Goal: Communication & Community: Answer question/provide support

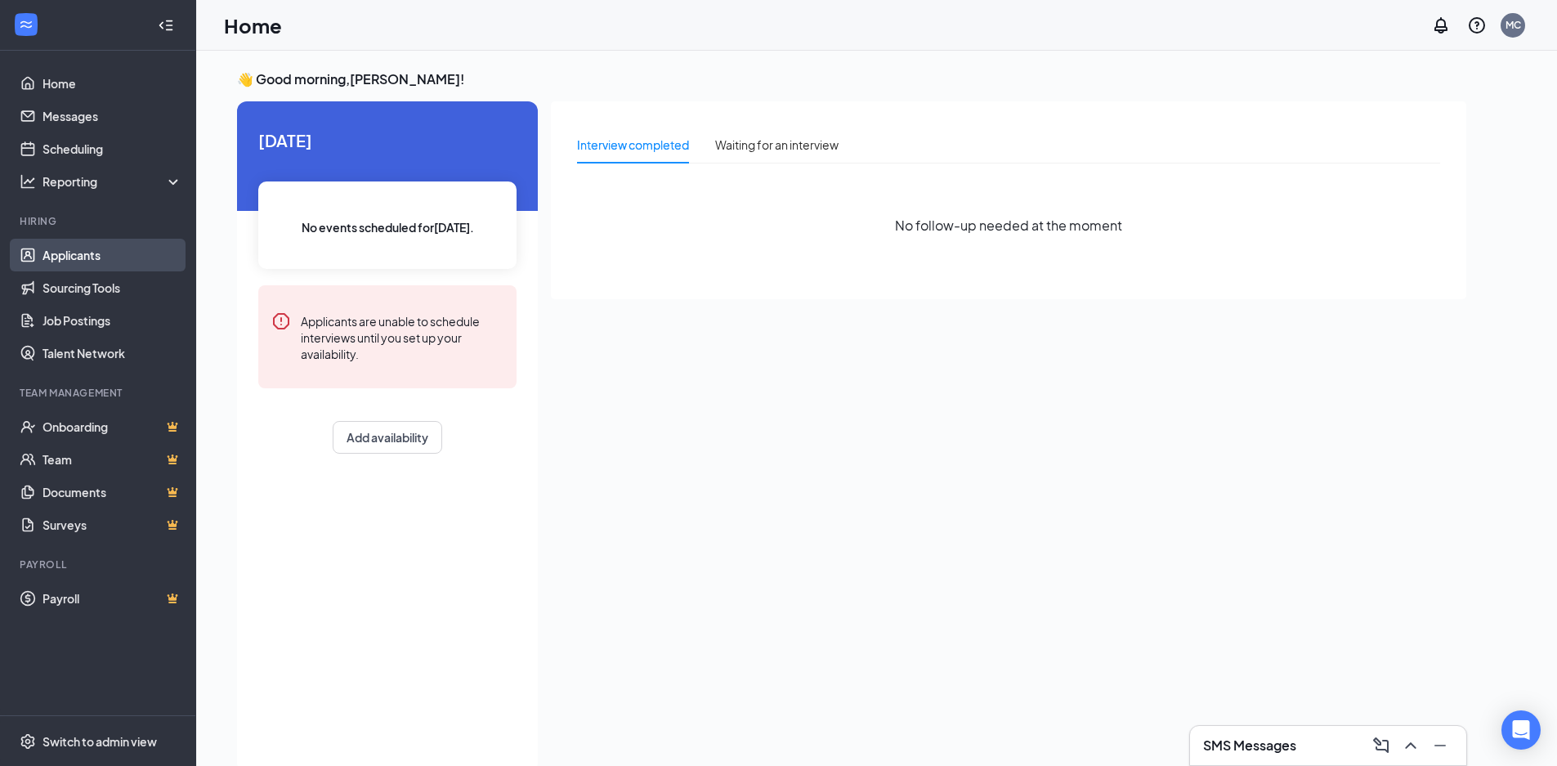
click at [116, 251] on link "Applicants" at bounding box center [112, 255] width 140 height 33
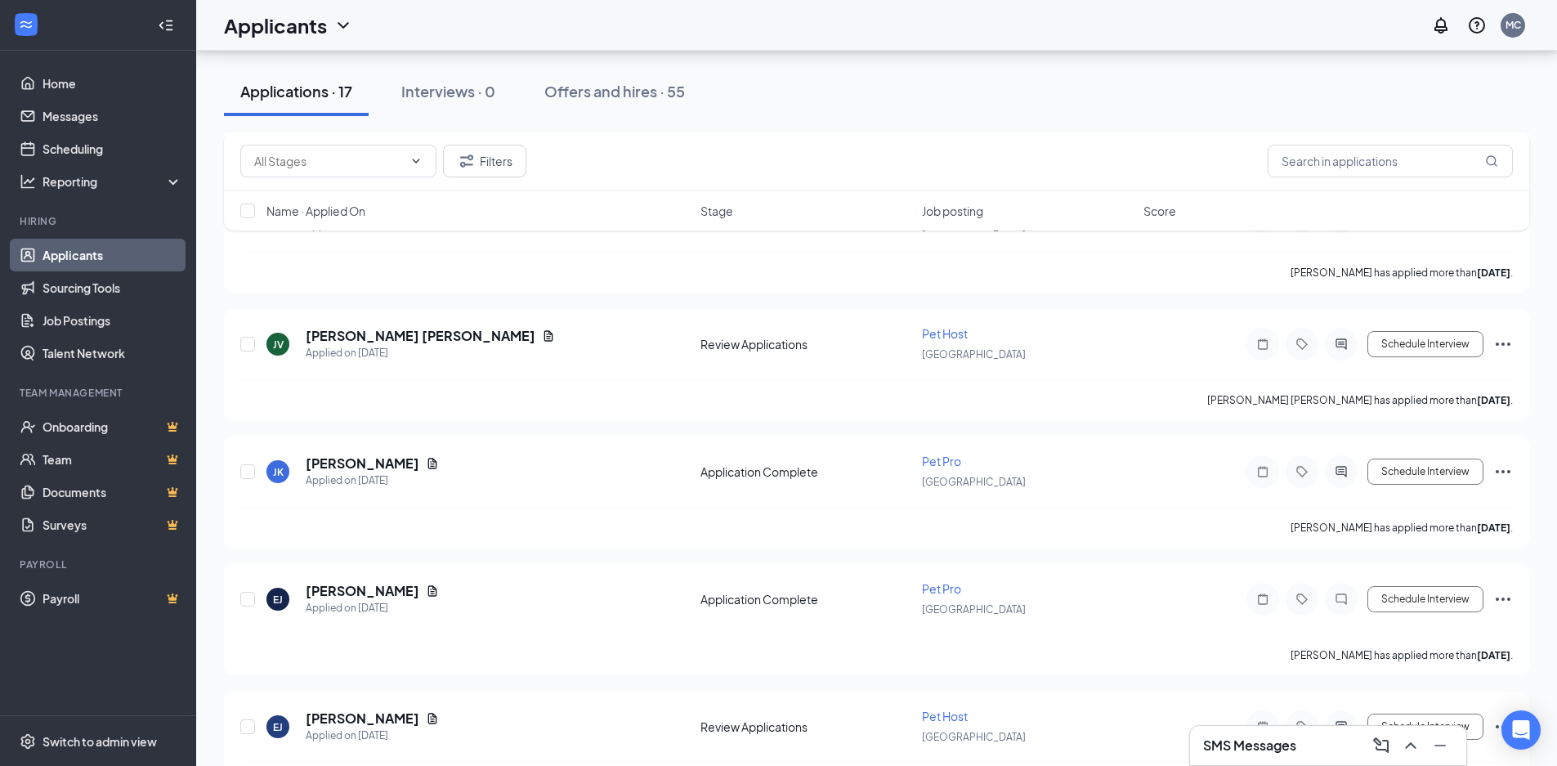
scroll to position [981, 0]
click at [1505, 473] on icon "Ellipses" at bounding box center [1503, 469] width 20 height 20
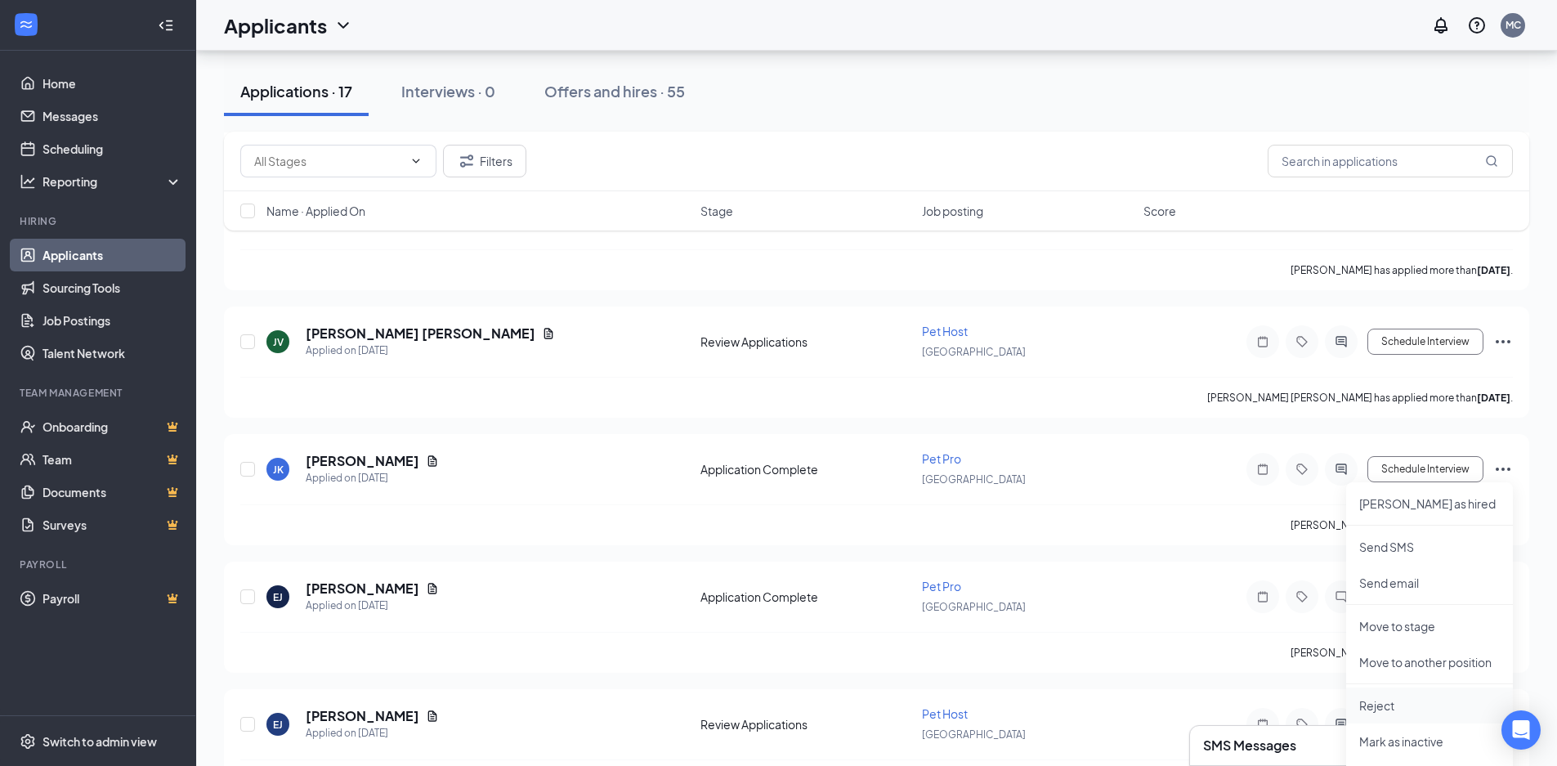
click at [1402, 711] on p "Reject" at bounding box center [1429, 705] width 141 height 16
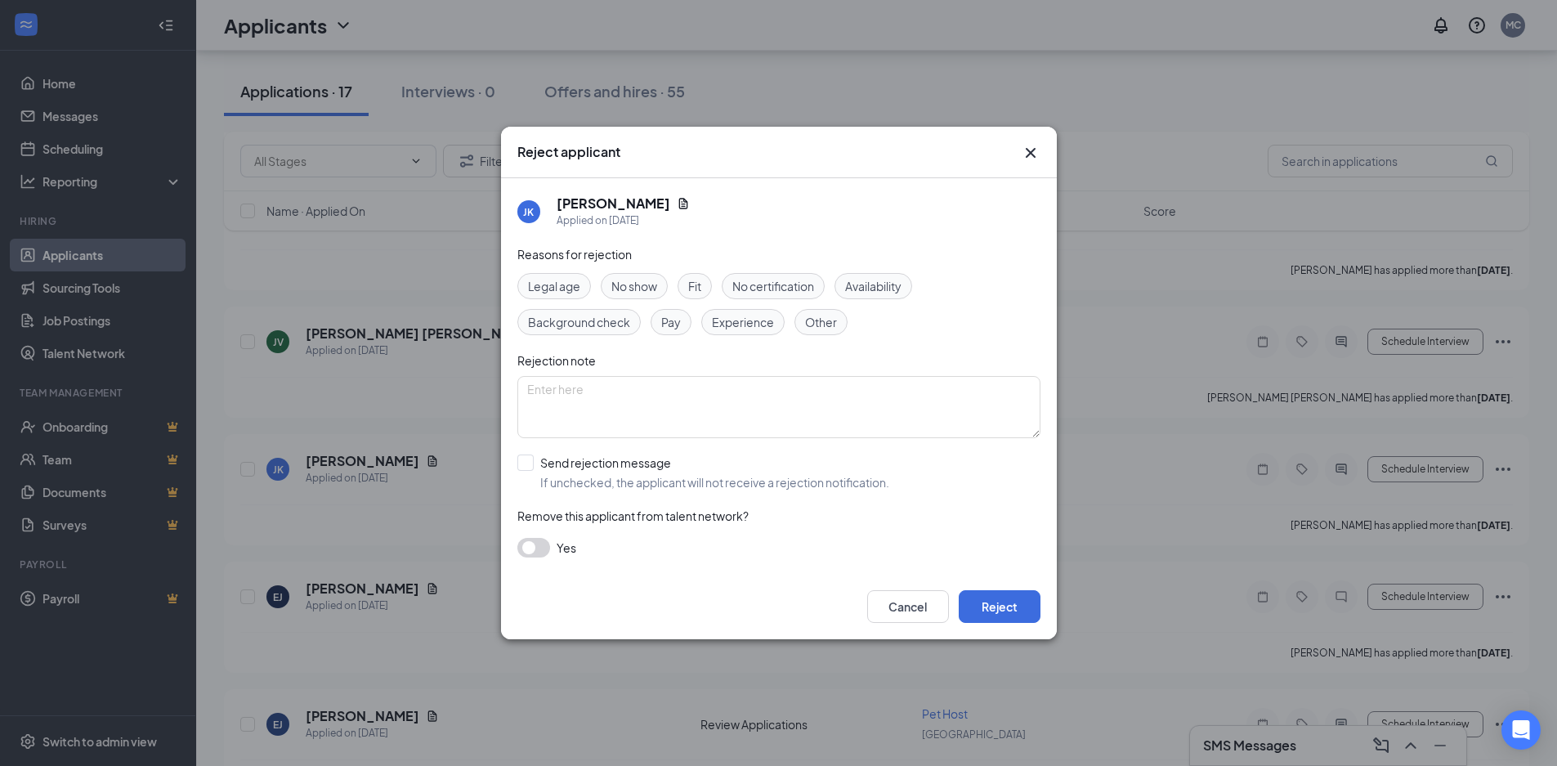
click at [614, 275] on div "No show" at bounding box center [634, 286] width 67 height 26
click at [997, 601] on button "Reject" at bounding box center [999, 606] width 82 height 33
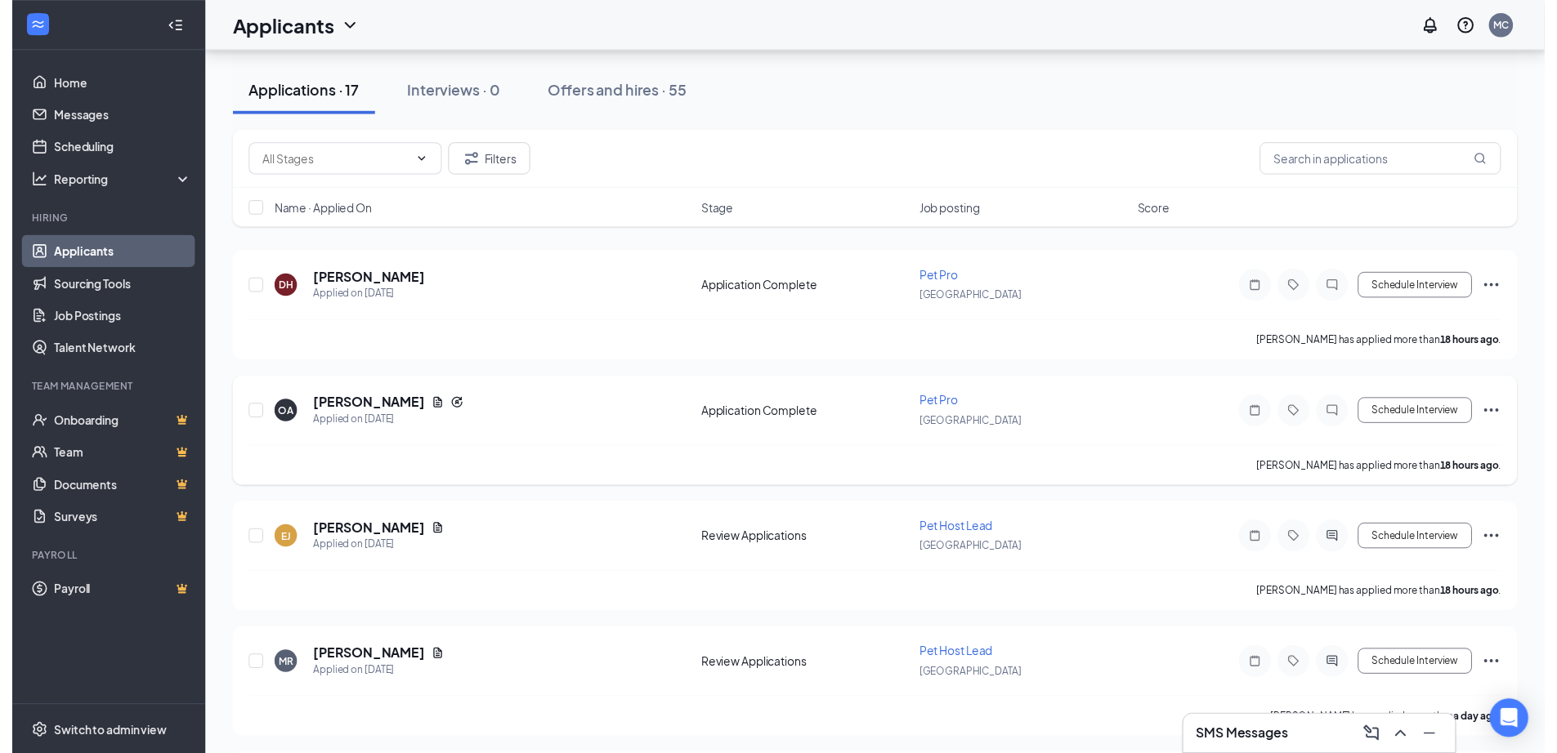
scroll to position [163, 0]
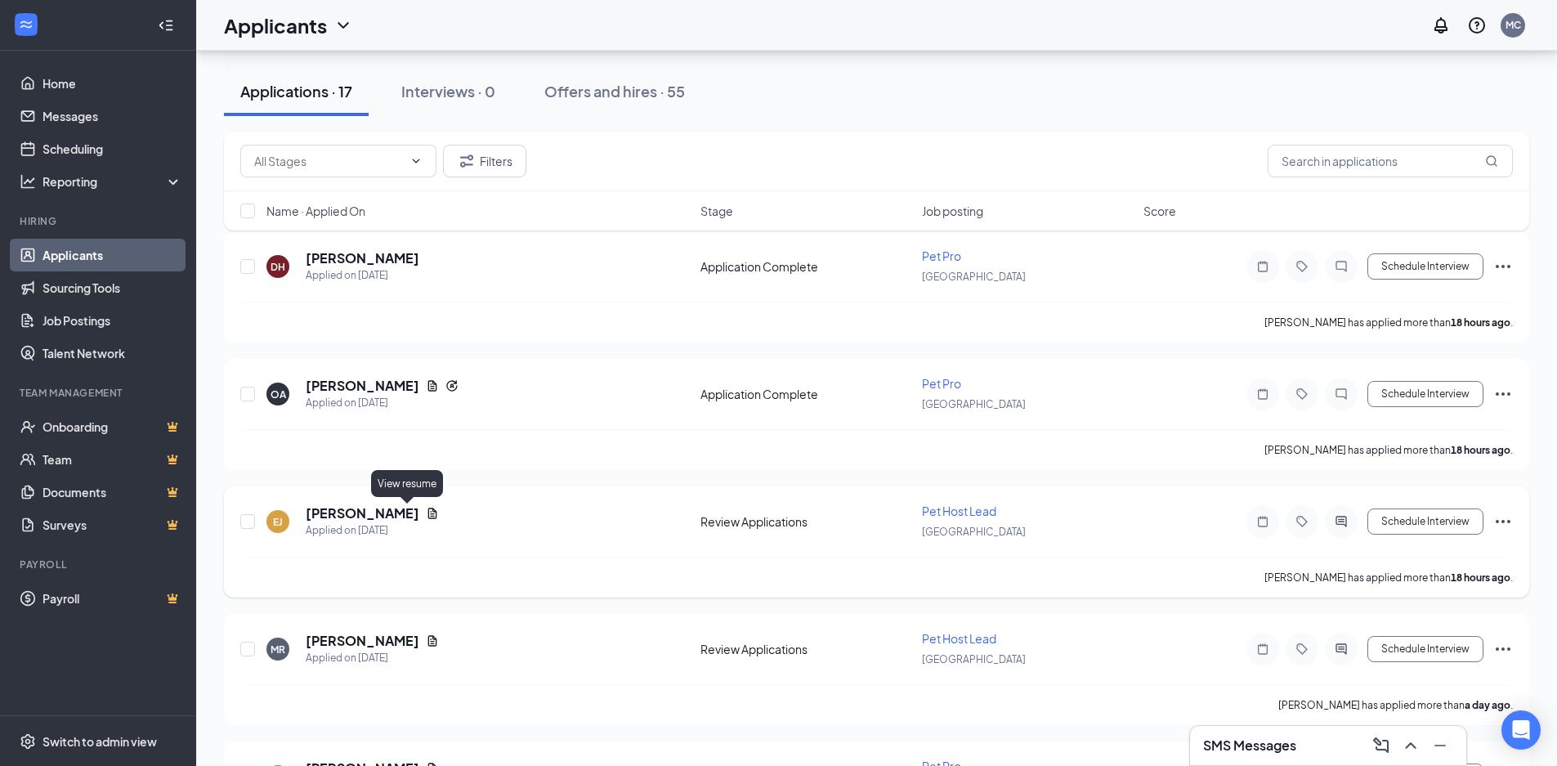
click at [426, 514] on icon "Document" at bounding box center [432, 513] width 13 height 13
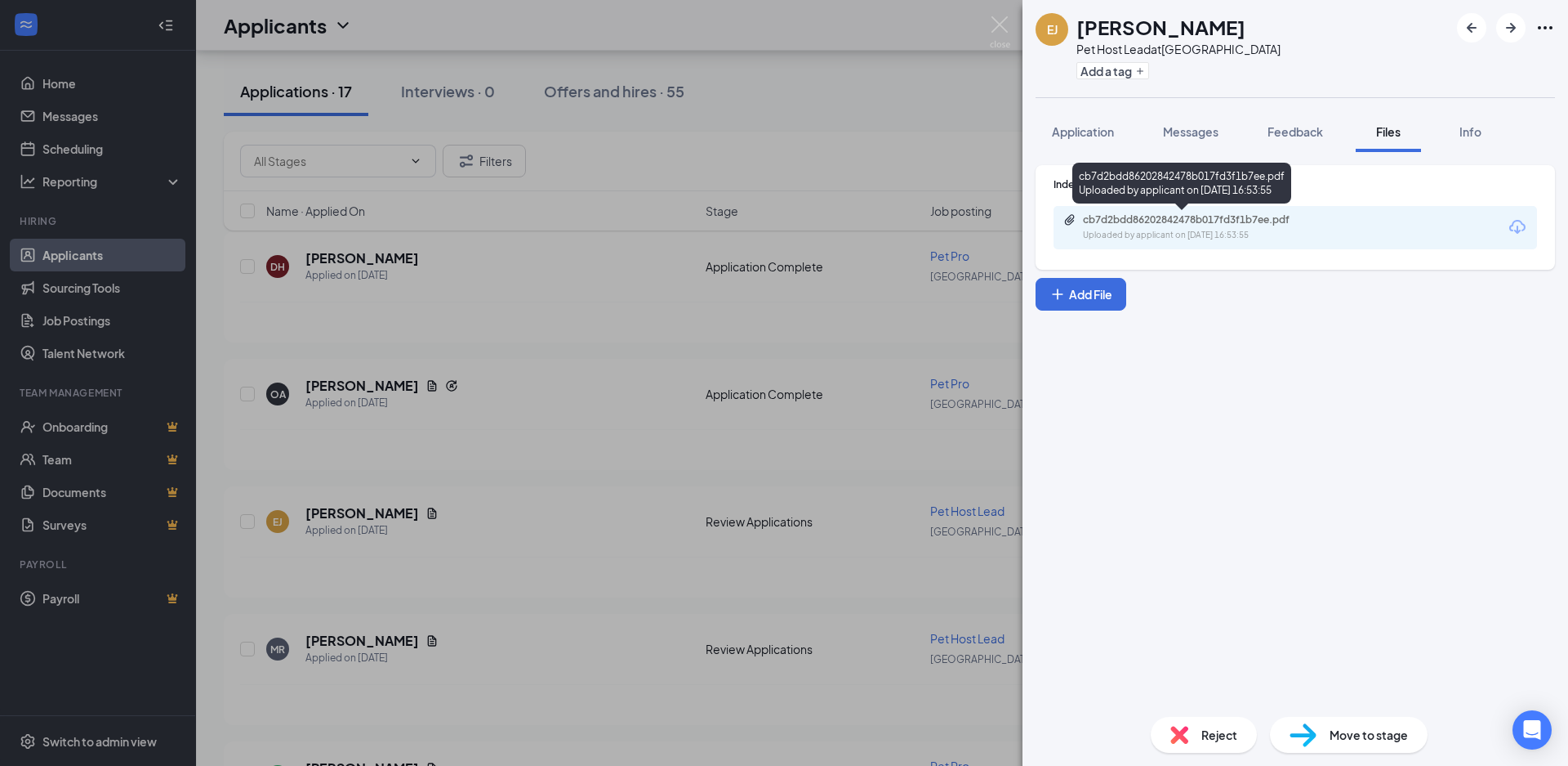
click at [1193, 226] on div "cb7d2bdd86202842478b017fd3f1b7ee.pdf" at bounding box center [1197, 219] width 229 height 13
click at [600, 394] on div "[PERSON_NAME] Pet Host Lead at [GEOGRAPHIC_DATA] Add a tag Application Messages…" at bounding box center [784, 383] width 1568 height 766
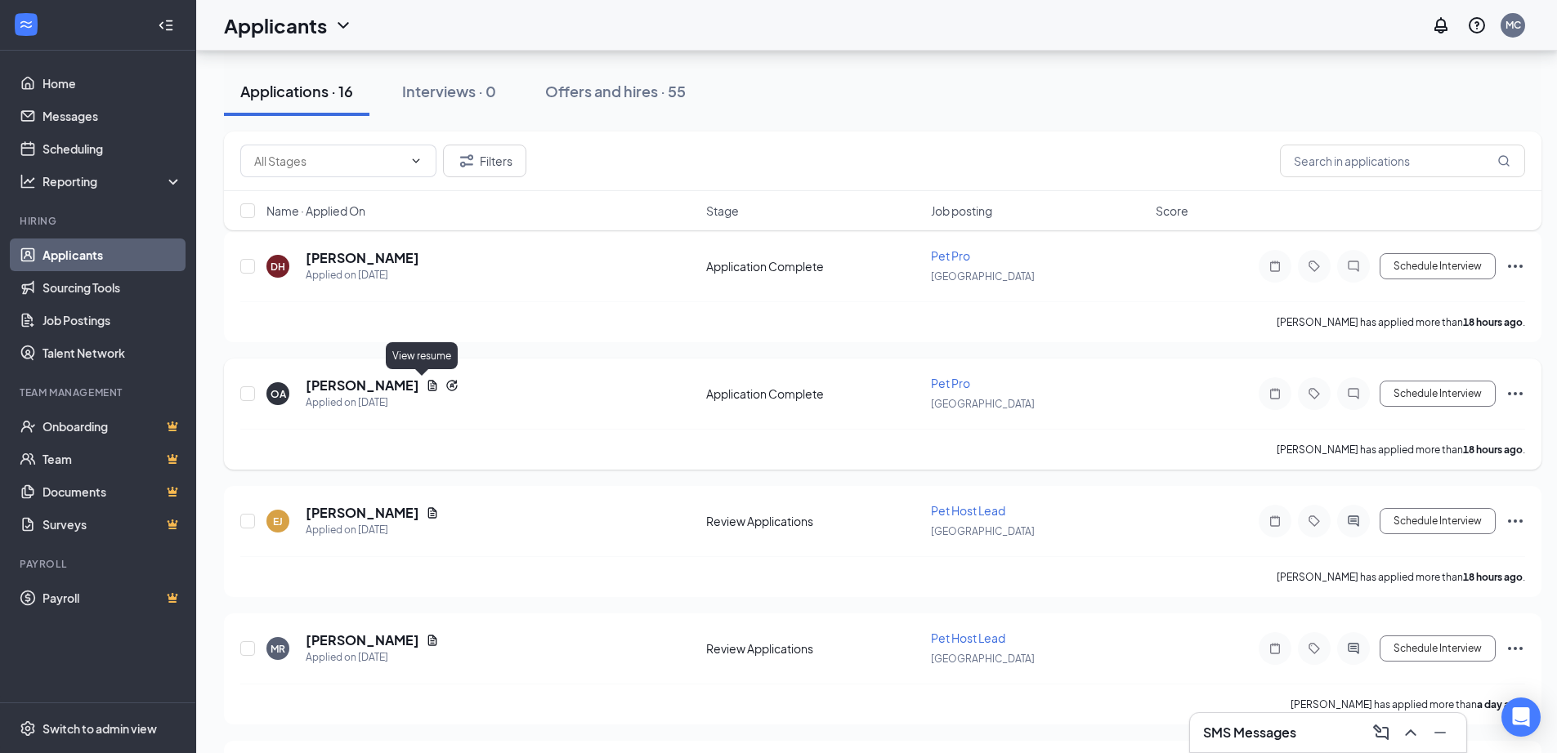
click at [426, 387] on icon "Document" at bounding box center [432, 385] width 13 height 13
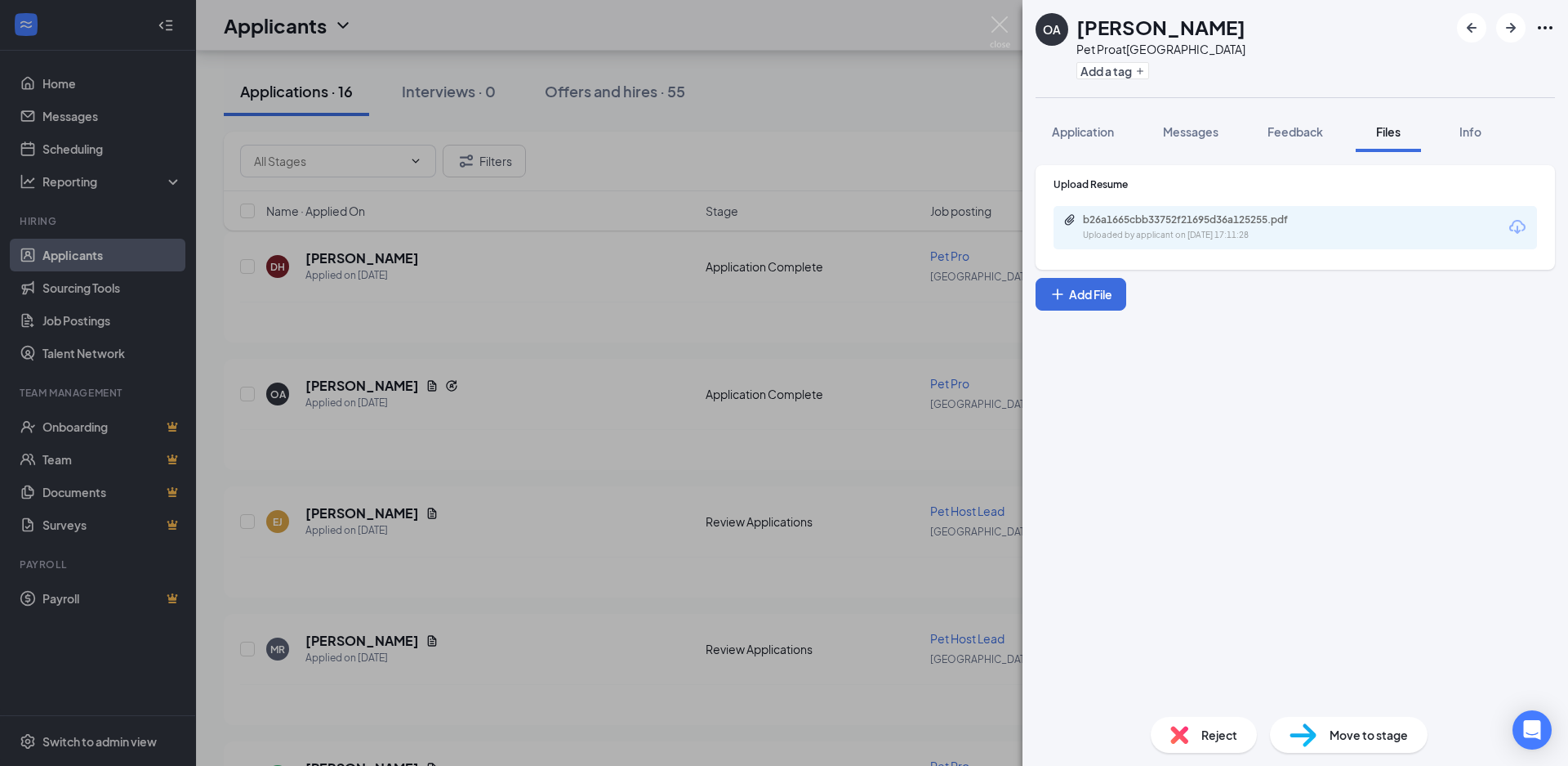
click at [1214, 242] on div "b26a1665cbb33752f21695d36a125255.pdf Uploaded by applicant on [DATE] 17:11:28" at bounding box center [1295, 227] width 484 height 43
click at [1215, 227] on div "b26a1665cbb33752f21695d36a125255.pdf Uploaded by applicant on [DATE] 17:11:28" at bounding box center [1195, 227] width 265 height 29
click at [985, 13] on div "OA [PERSON_NAME] Pet Pro at [GEOGRAPHIC_DATA] Add a tag Application Messages Fe…" at bounding box center [784, 383] width 1568 height 766
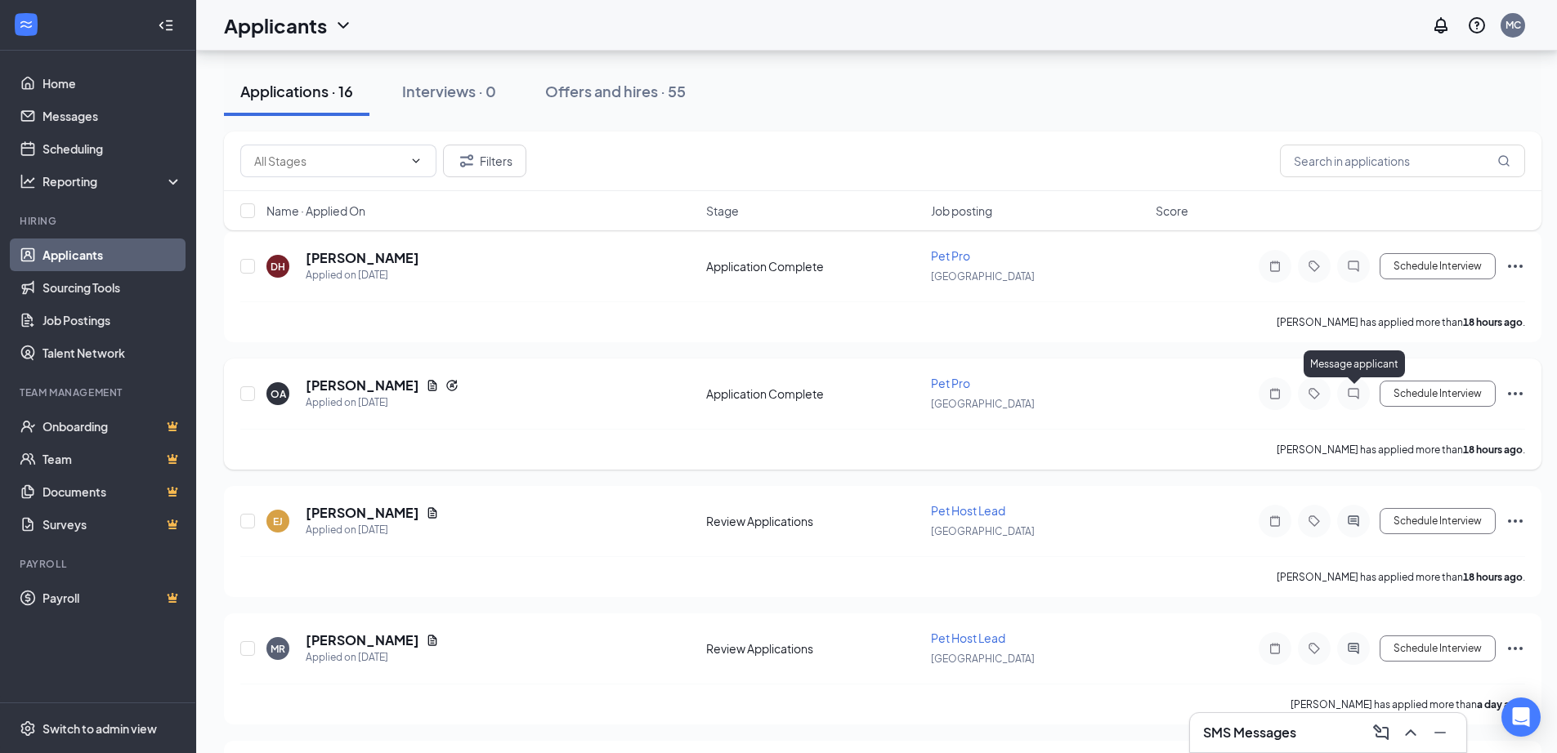
click at [1359, 397] on icon "ChatInactive" at bounding box center [1353, 393] width 20 height 13
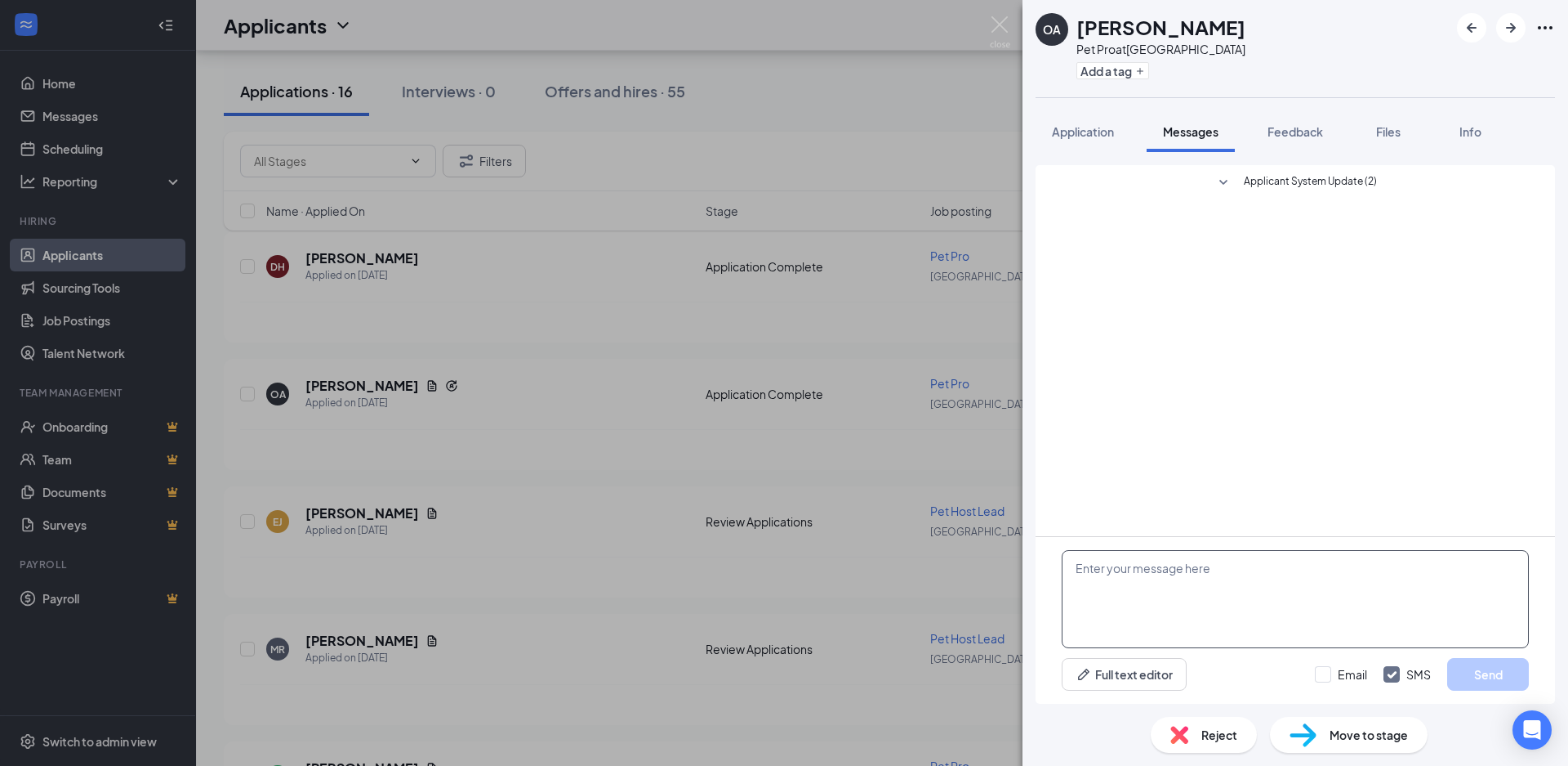
click at [1170, 585] on textarea at bounding box center [1294, 599] width 467 height 98
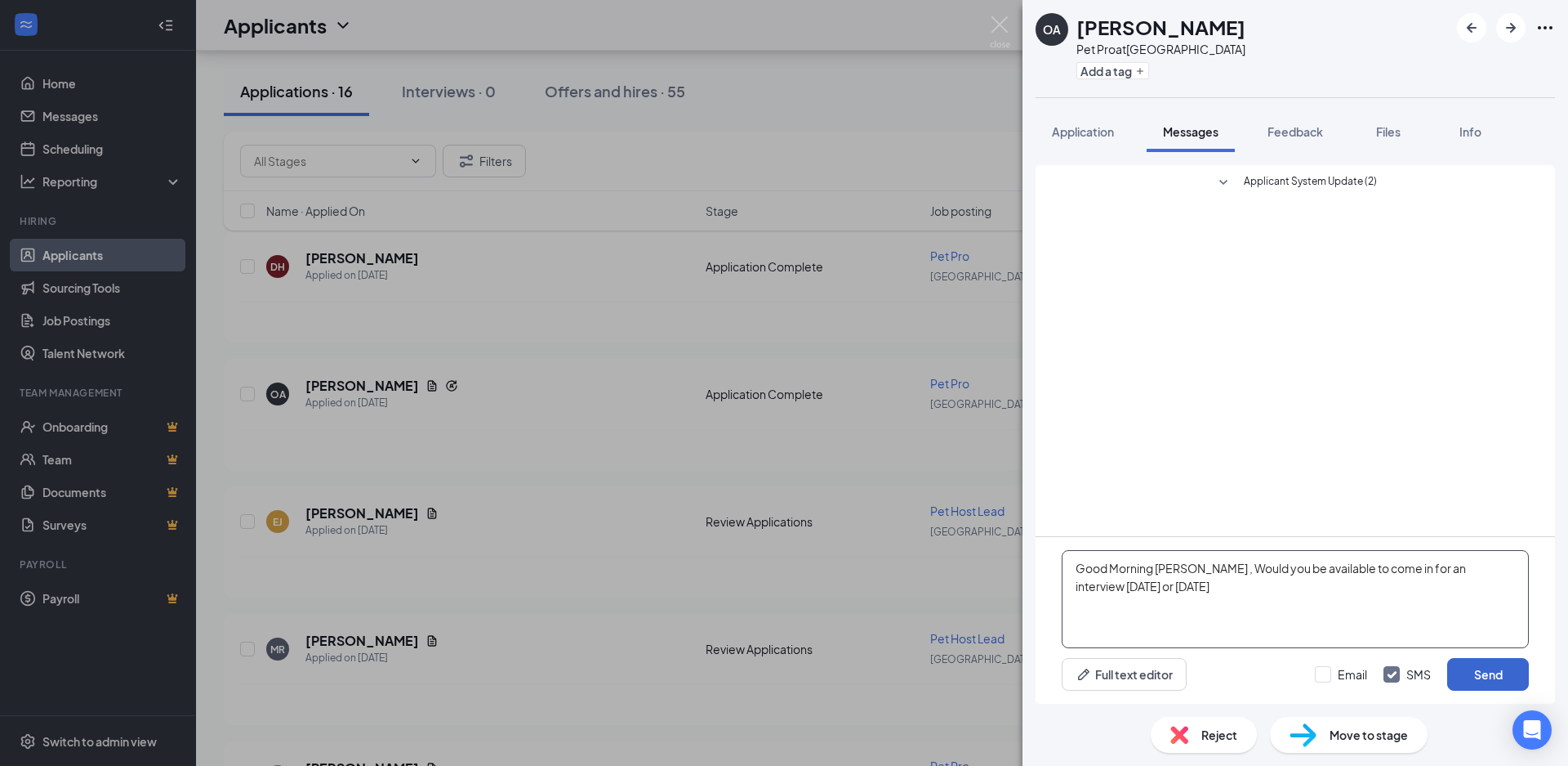
type textarea "Good Morning [PERSON_NAME] , Would you be available to come in for an interview…"
click at [1507, 686] on button "Send" at bounding box center [1488, 674] width 82 height 33
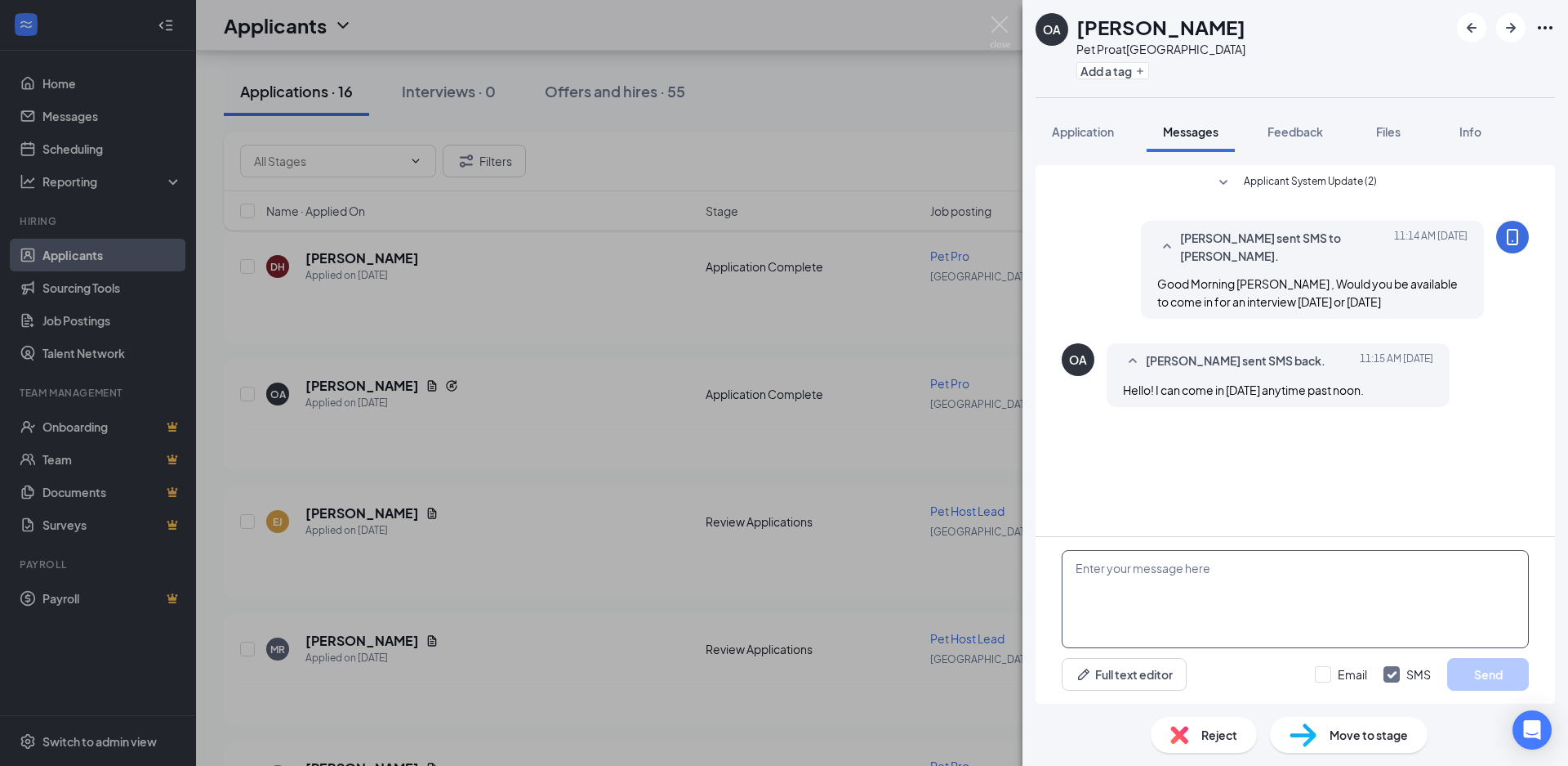
click at [1324, 615] on textarea at bounding box center [1294, 599] width 467 height 98
type textarea "2 pm work ?"
click at [1515, 675] on button "Send" at bounding box center [1488, 674] width 82 height 33
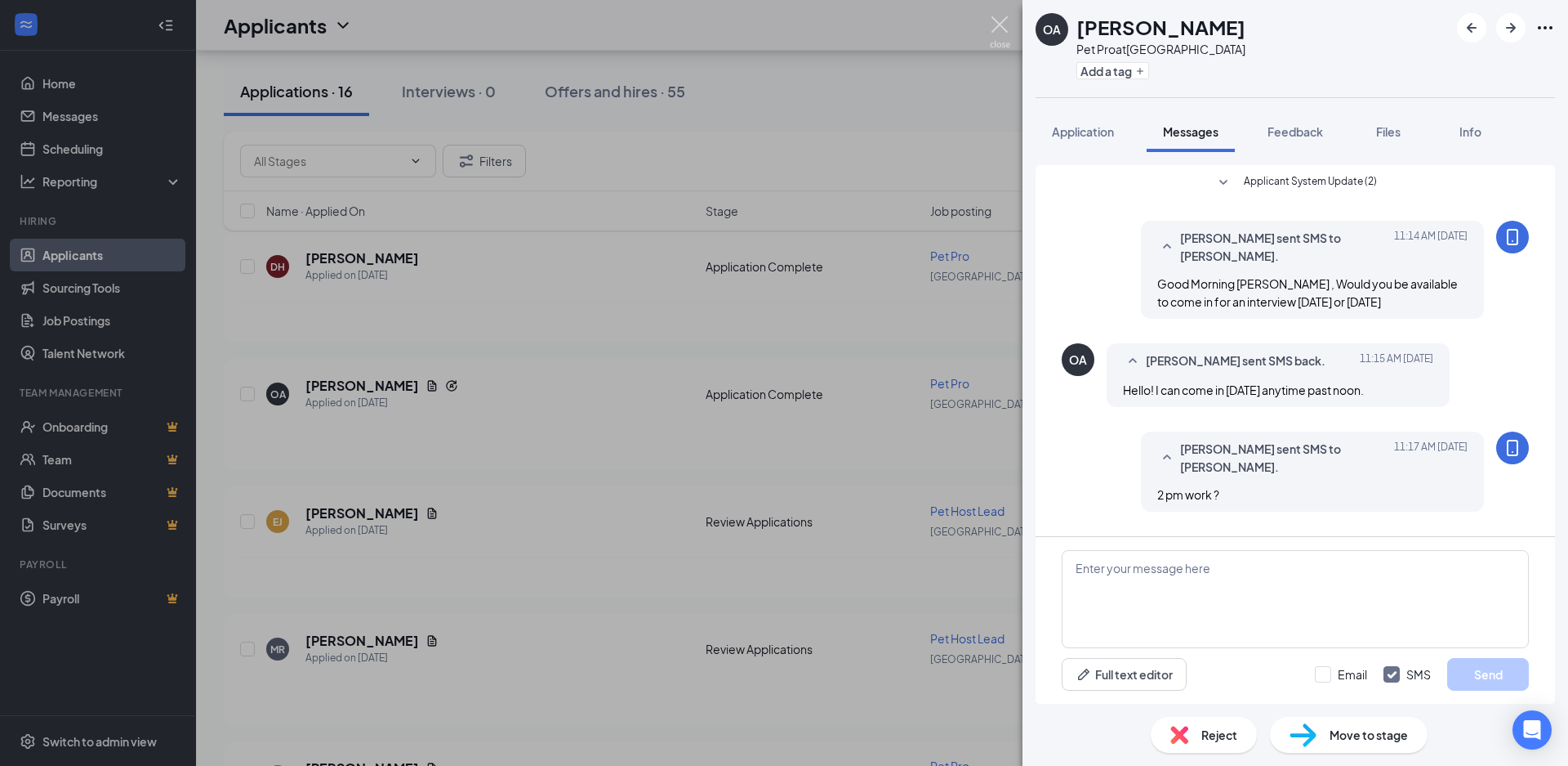
click at [995, 25] on img at bounding box center [999, 32] width 20 height 32
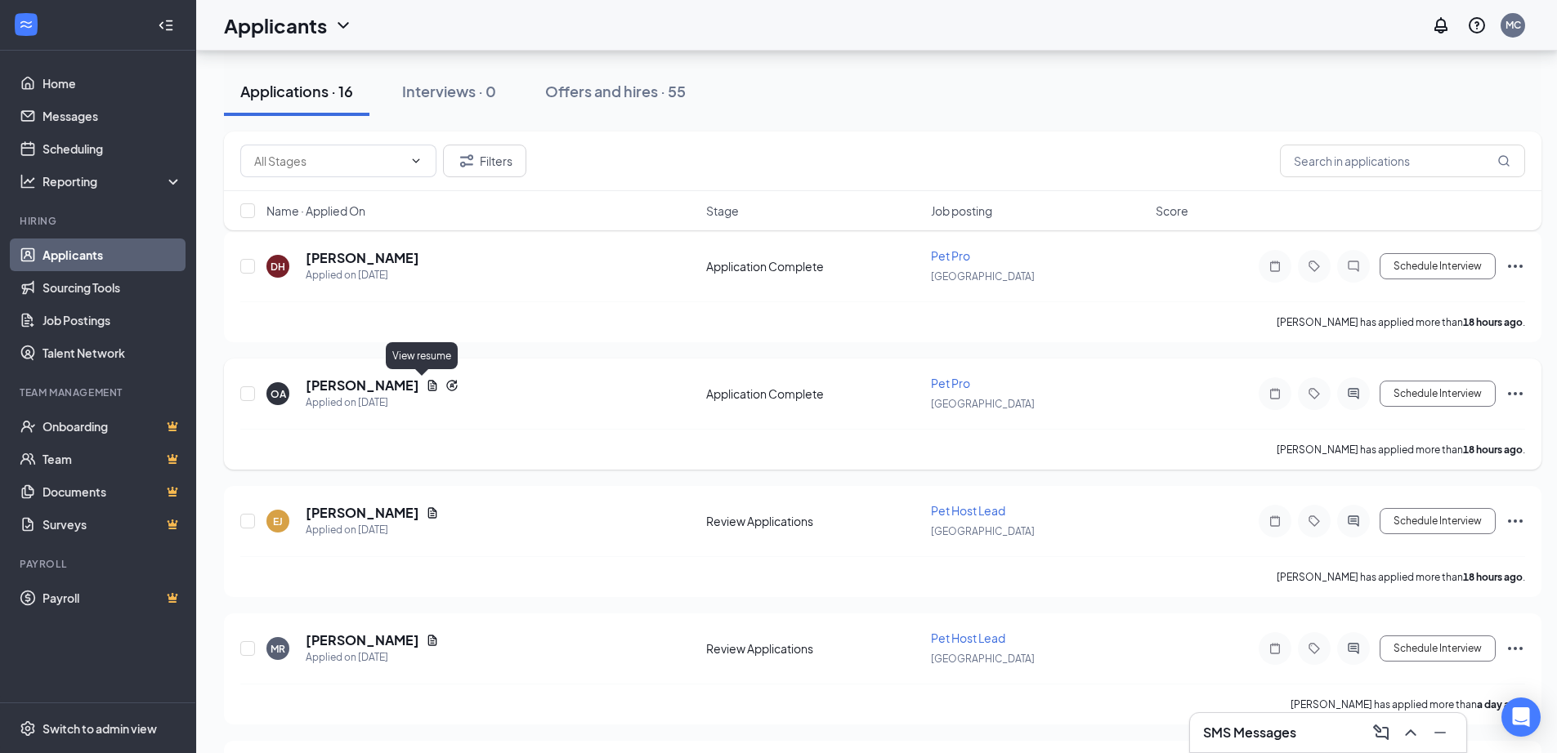
click at [426, 385] on icon "Document" at bounding box center [432, 385] width 13 height 13
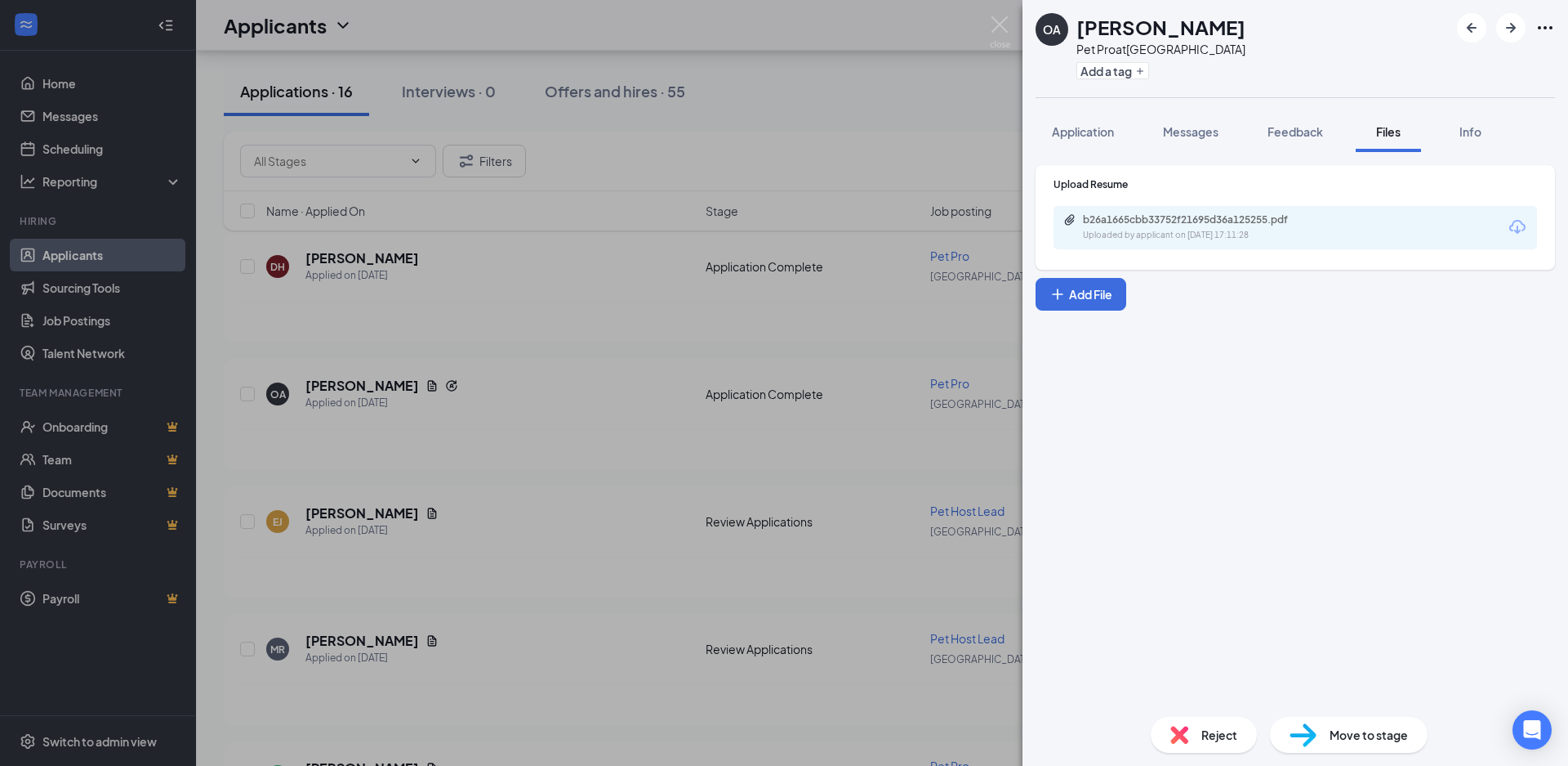
click at [1165, 244] on div "b26a1665cbb33752f21695d36a125255.pdf Uploaded by applicant on [DATE] 17:11:28" at bounding box center [1295, 227] width 484 height 43
click at [1173, 228] on div "b26a1665cbb33752f21695d36a125255.pdf Uploaded by applicant on [DATE] 17:11:28" at bounding box center [1195, 227] width 265 height 29
click at [989, 25] on img at bounding box center [999, 32] width 20 height 32
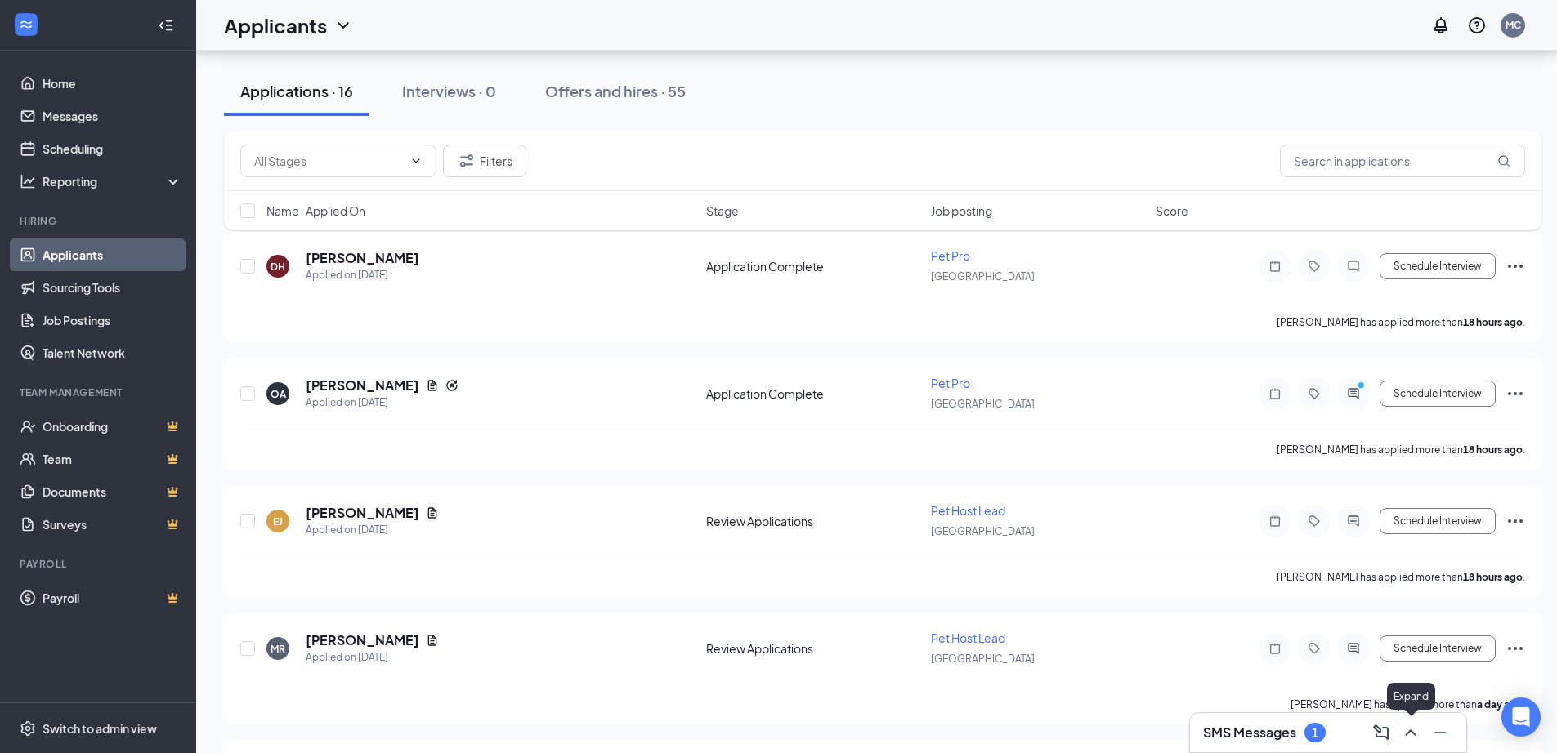
click at [1400, 732] on button at bounding box center [1410, 733] width 26 height 26
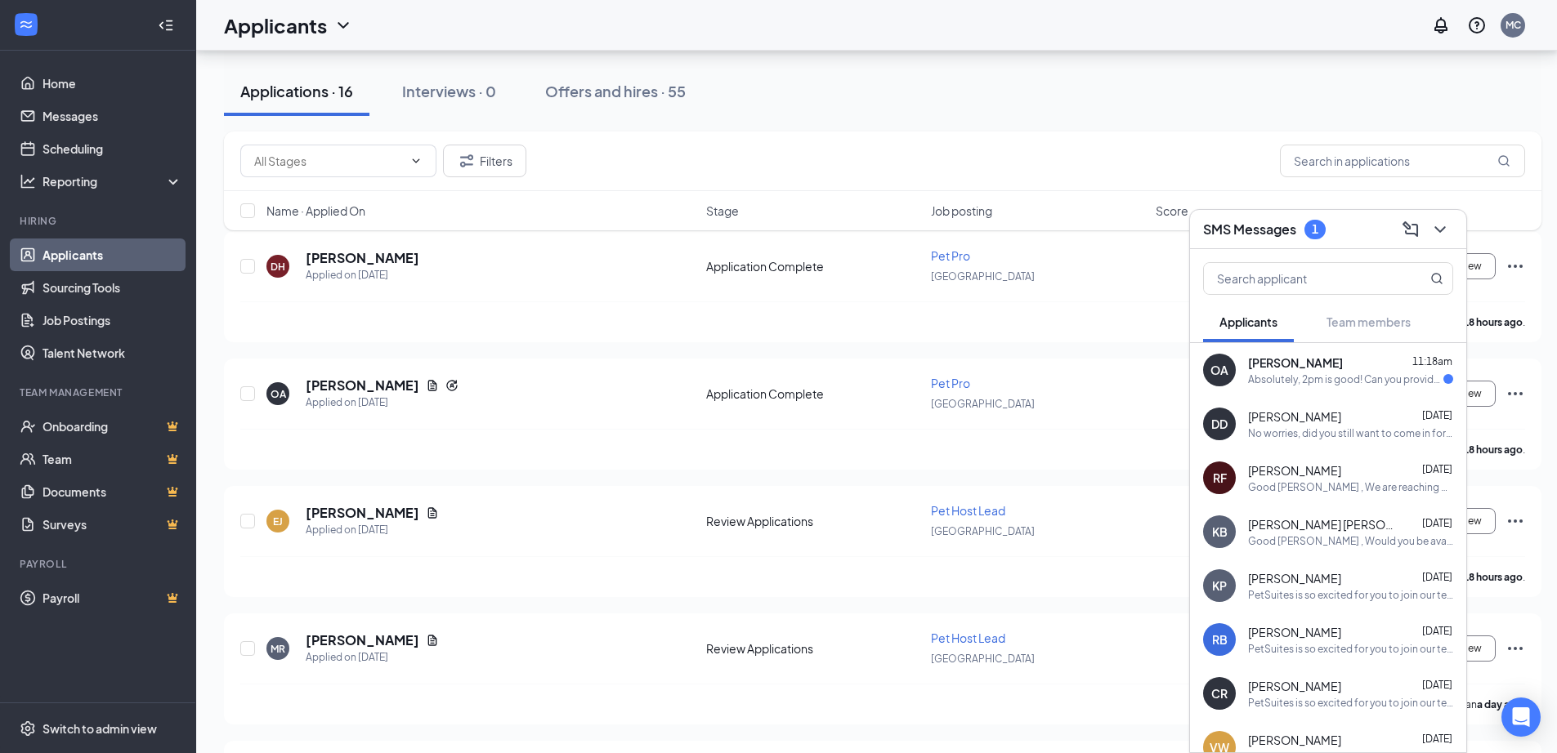
click at [1292, 375] on div "Absolutely, 2pm is good! Can you provide the full address?" at bounding box center [1345, 380] width 195 height 14
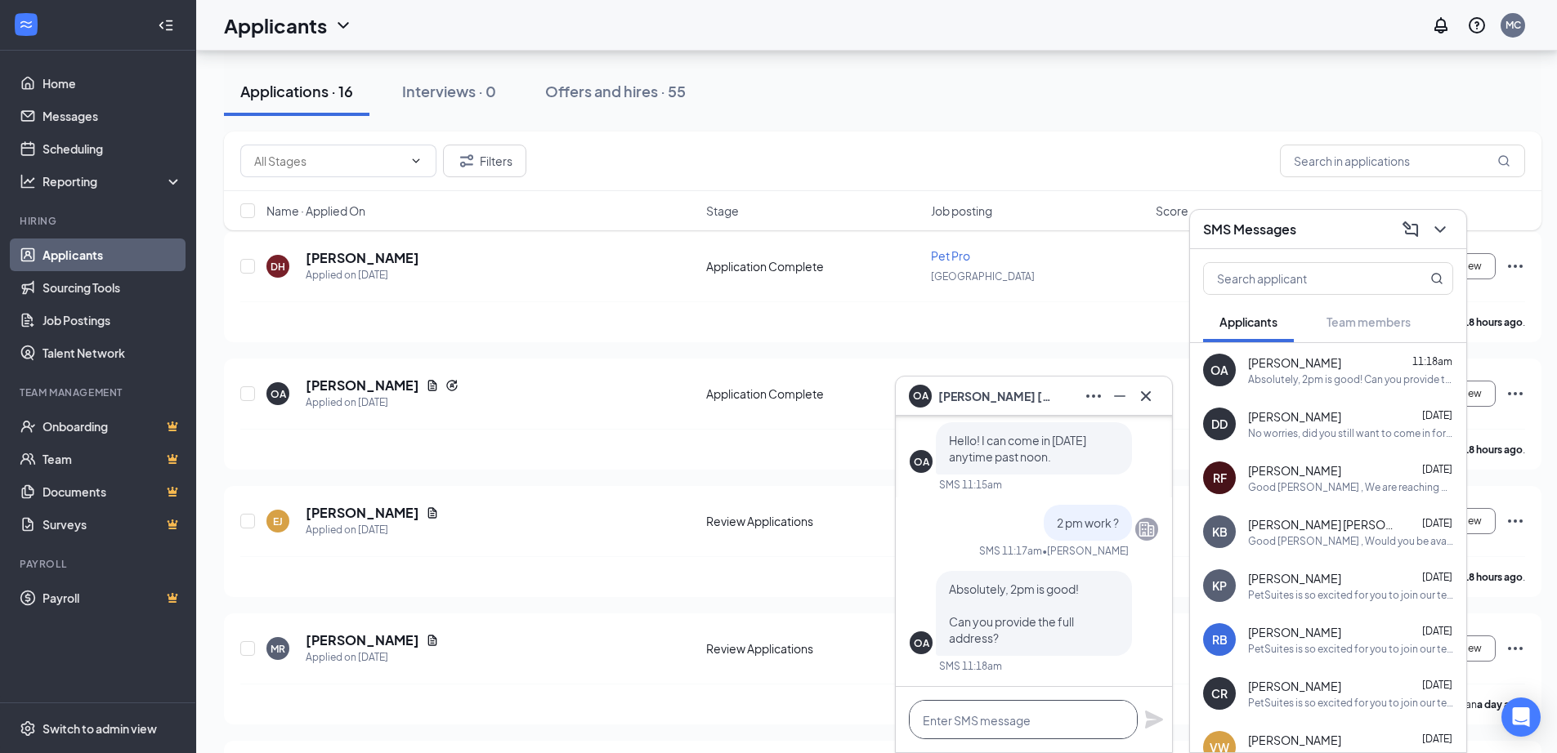
click at [992, 726] on textarea at bounding box center [1023, 719] width 229 height 39
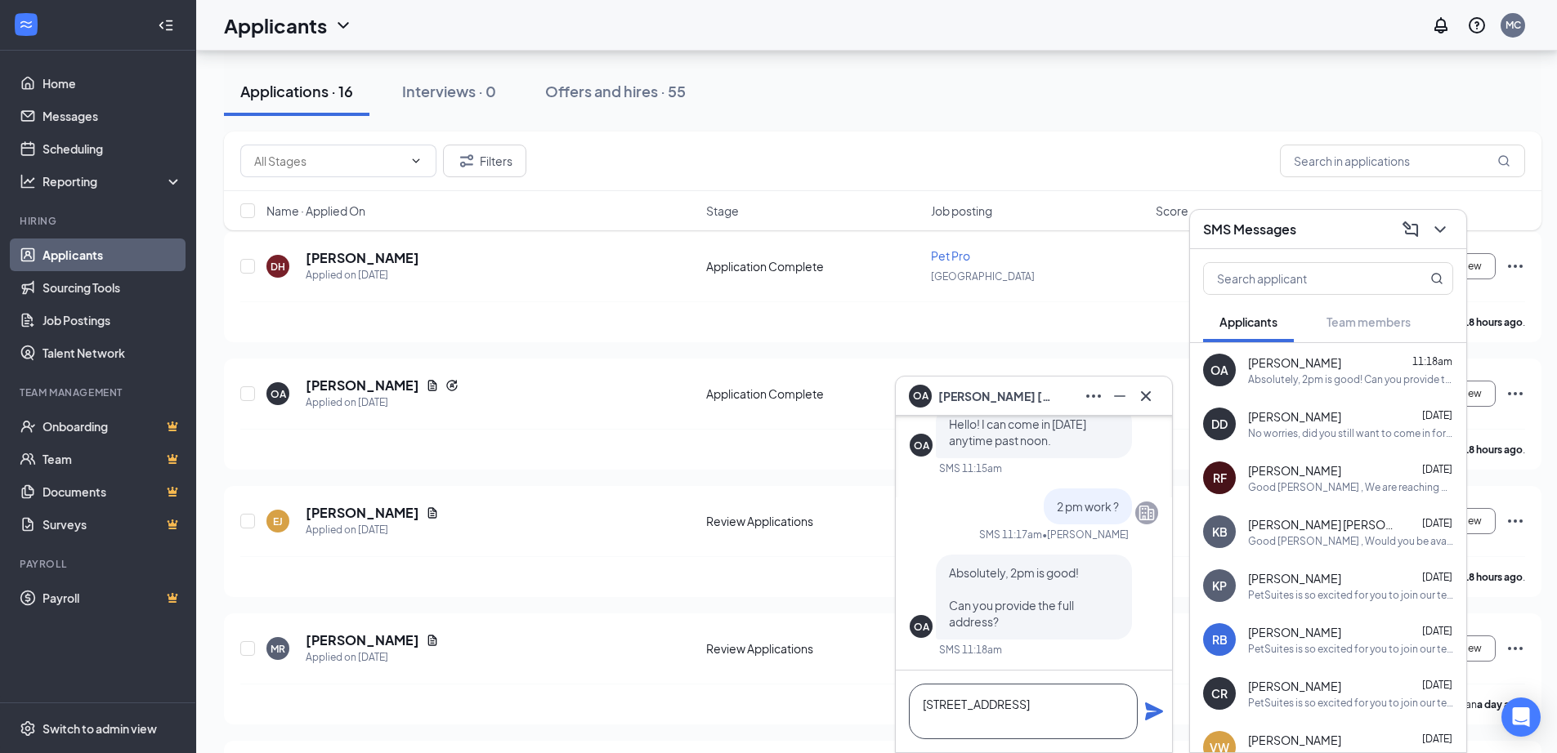
type textarea "[STREET_ADDRESS]"
click at [1143, 714] on div "[STREET_ADDRESS]" at bounding box center [1034, 712] width 276 height 82
click at [1151, 707] on icon "Plane" at bounding box center [1154, 712] width 18 height 18
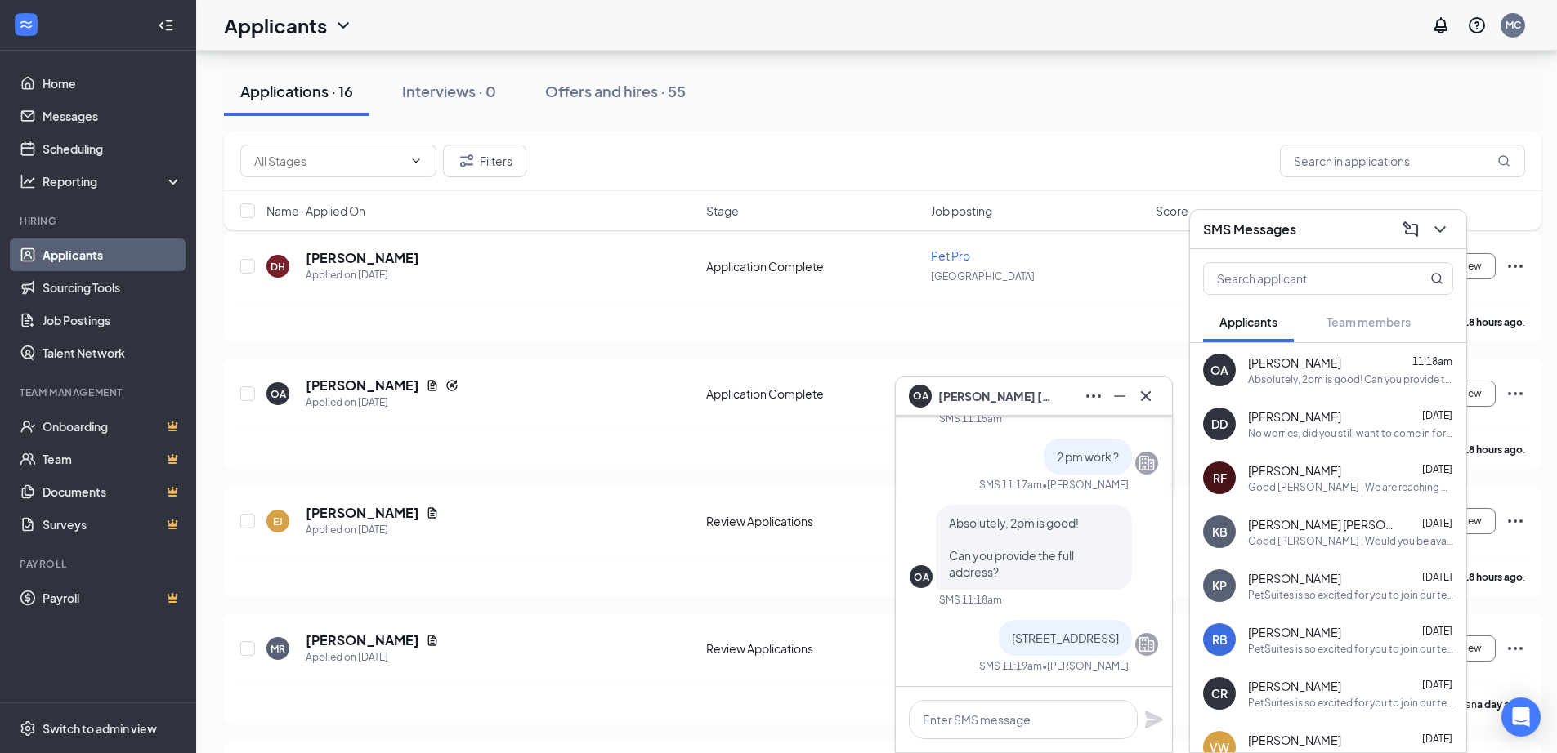
scroll to position [0, 0]
click at [1450, 231] on button at bounding box center [1440, 230] width 26 height 26
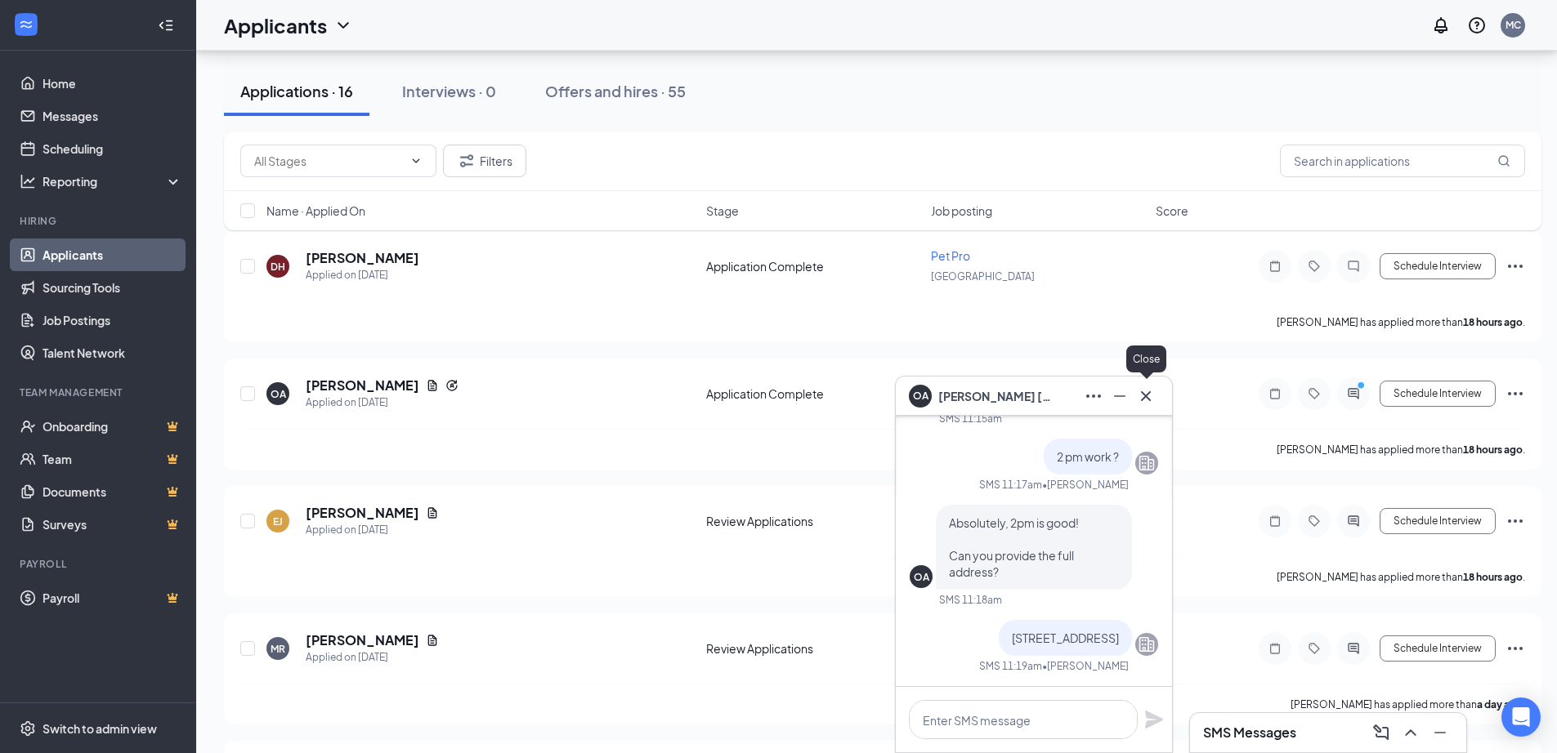
click at [1151, 389] on icon "Cross" at bounding box center [1146, 397] width 20 height 20
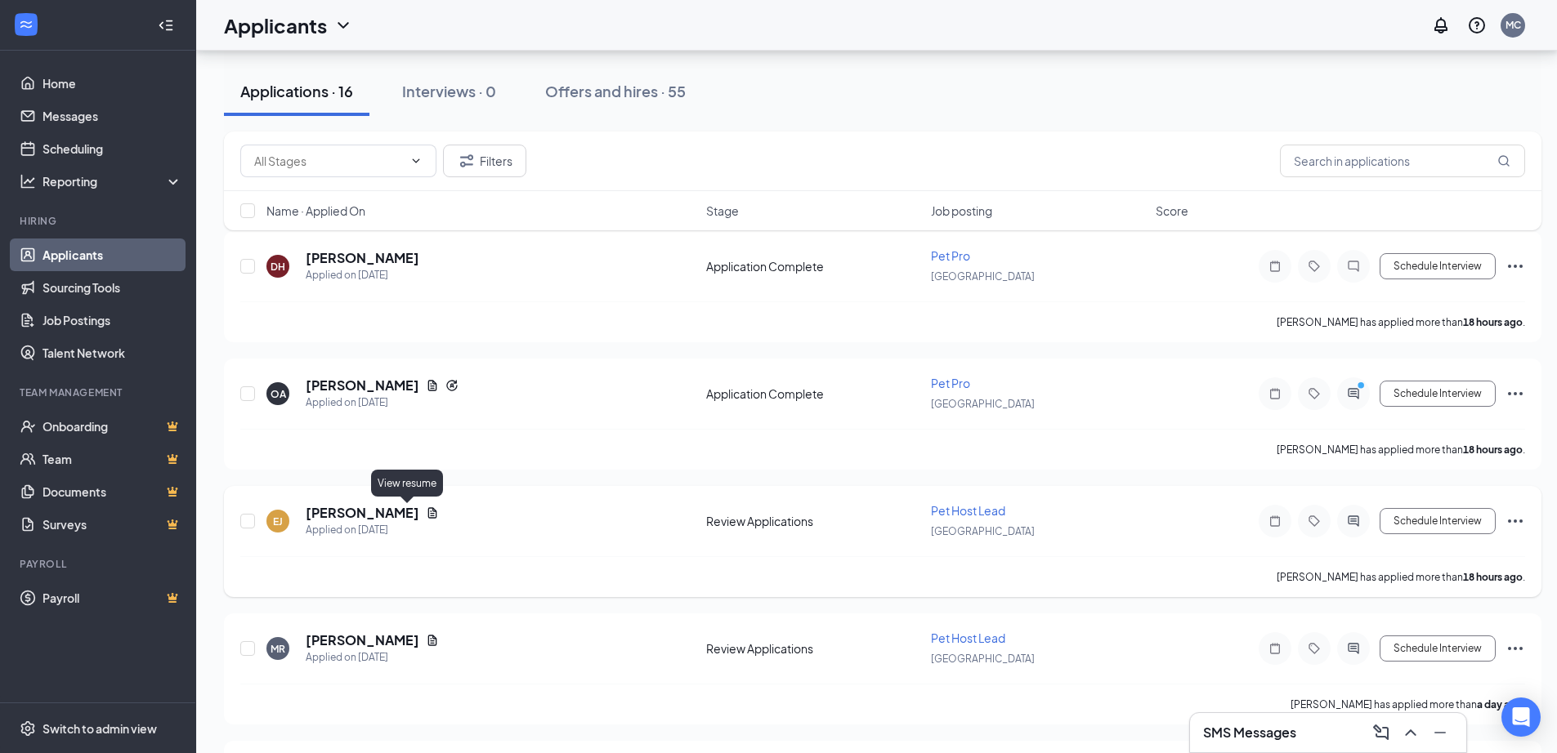
click at [428, 514] on icon "Document" at bounding box center [432, 512] width 9 height 11
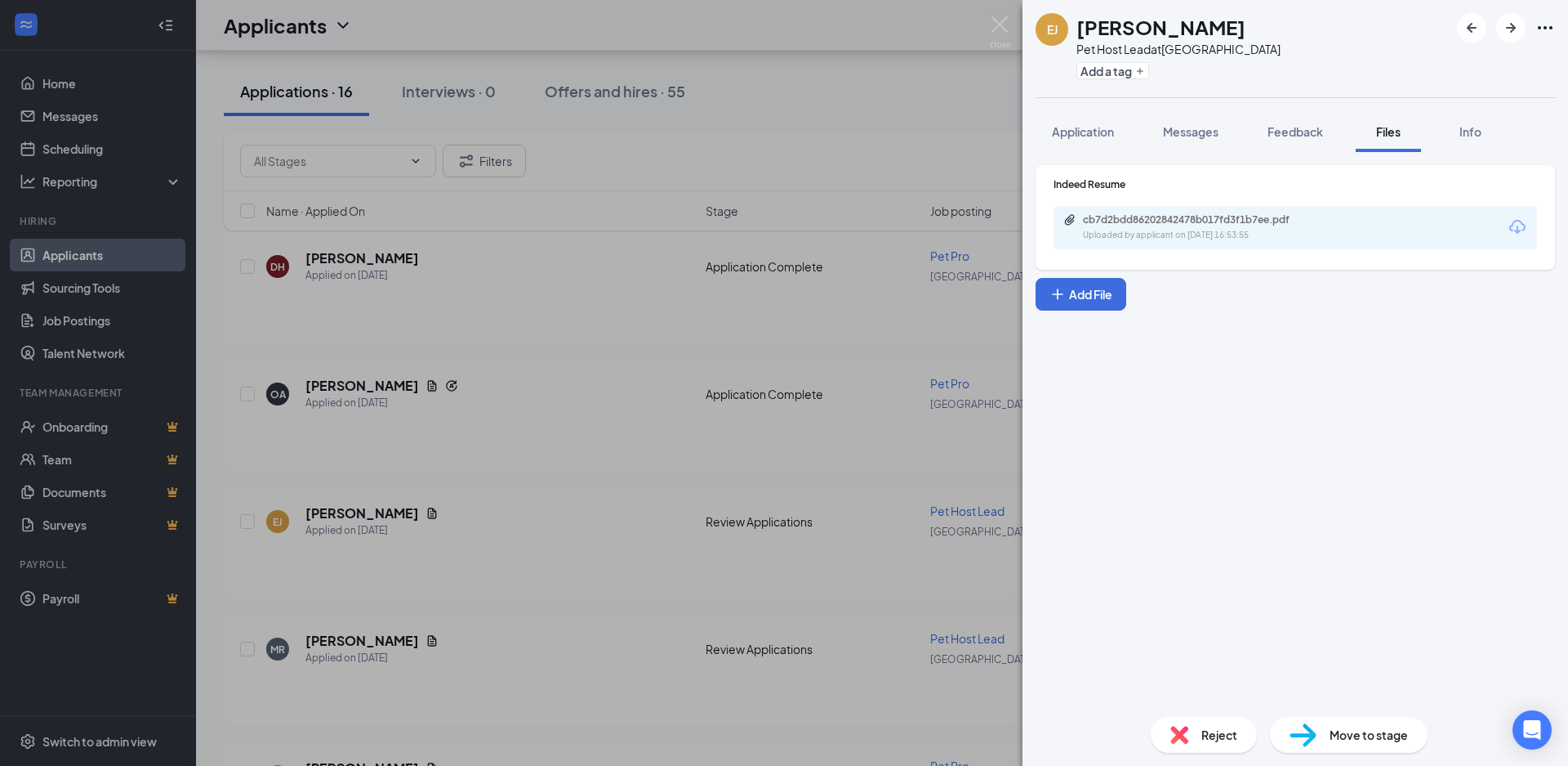
click at [1178, 212] on div "cb7d2bdd86202842478b017fd3f1b7ee.pdf Uploaded by applicant on [DATE] 16:53:55" at bounding box center [1295, 227] width 484 height 43
click at [1174, 219] on div "cb7d2bdd86202842478b017fd3f1b7ee.pdf" at bounding box center [1197, 219] width 229 height 13
click at [1002, 20] on img at bounding box center [999, 32] width 20 height 32
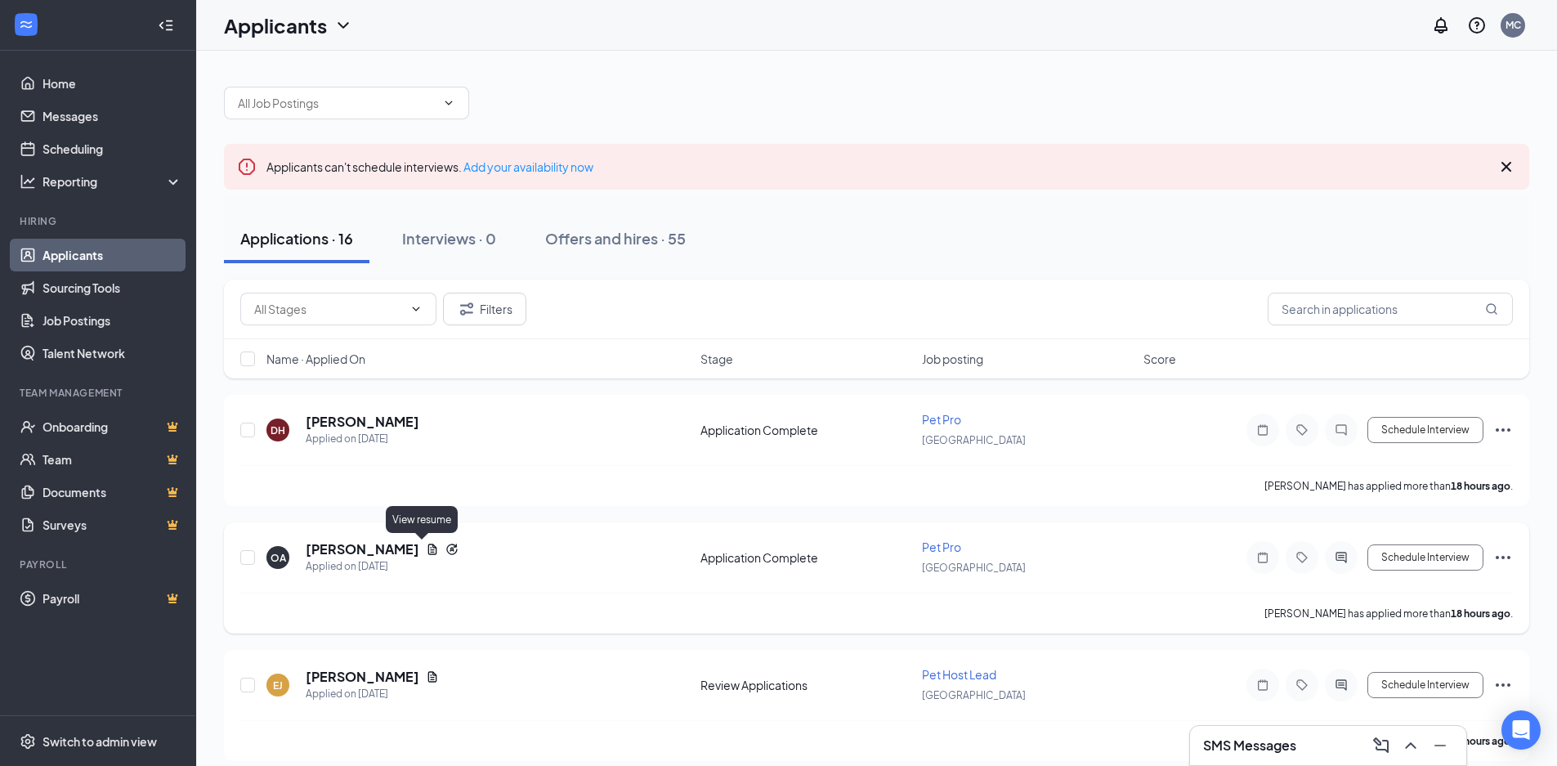
click at [428, 552] on icon "Document" at bounding box center [432, 548] width 9 height 11
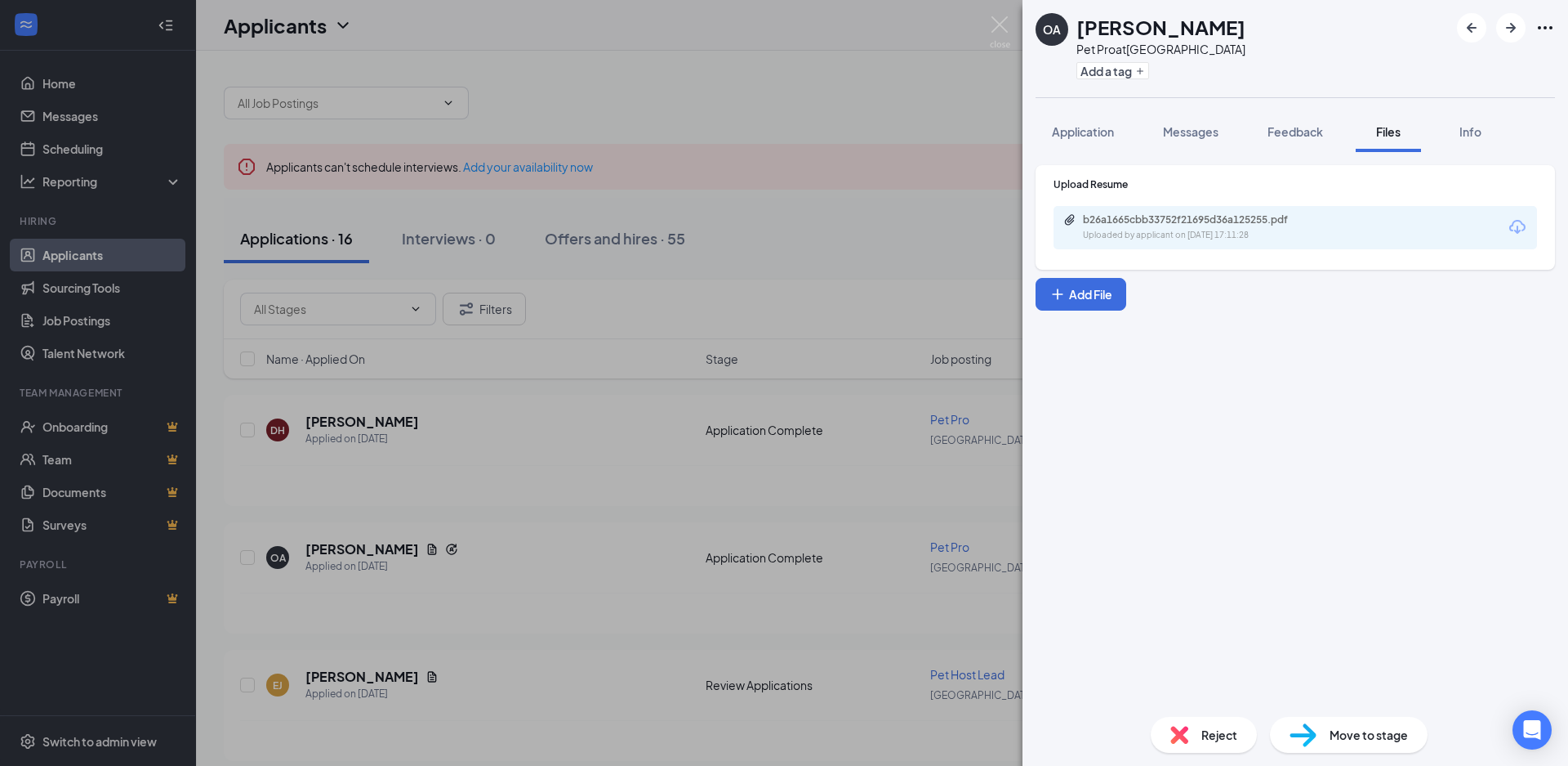
click at [1130, 203] on div "Upload Resume b26a1665cbb33752f21695d36a125255.pdf Uploaded by applicant on [DA…" at bounding box center [1295, 213] width 484 height 72
click at [1137, 217] on div "b26a1665cbb33752f21695d36a125255.pdf" at bounding box center [1197, 219] width 229 height 13
drag, startPoint x: 998, startPoint y: 18, endPoint x: 1015, endPoint y: 20, distance: 17.1
click at [998, 17] on img at bounding box center [999, 32] width 20 height 32
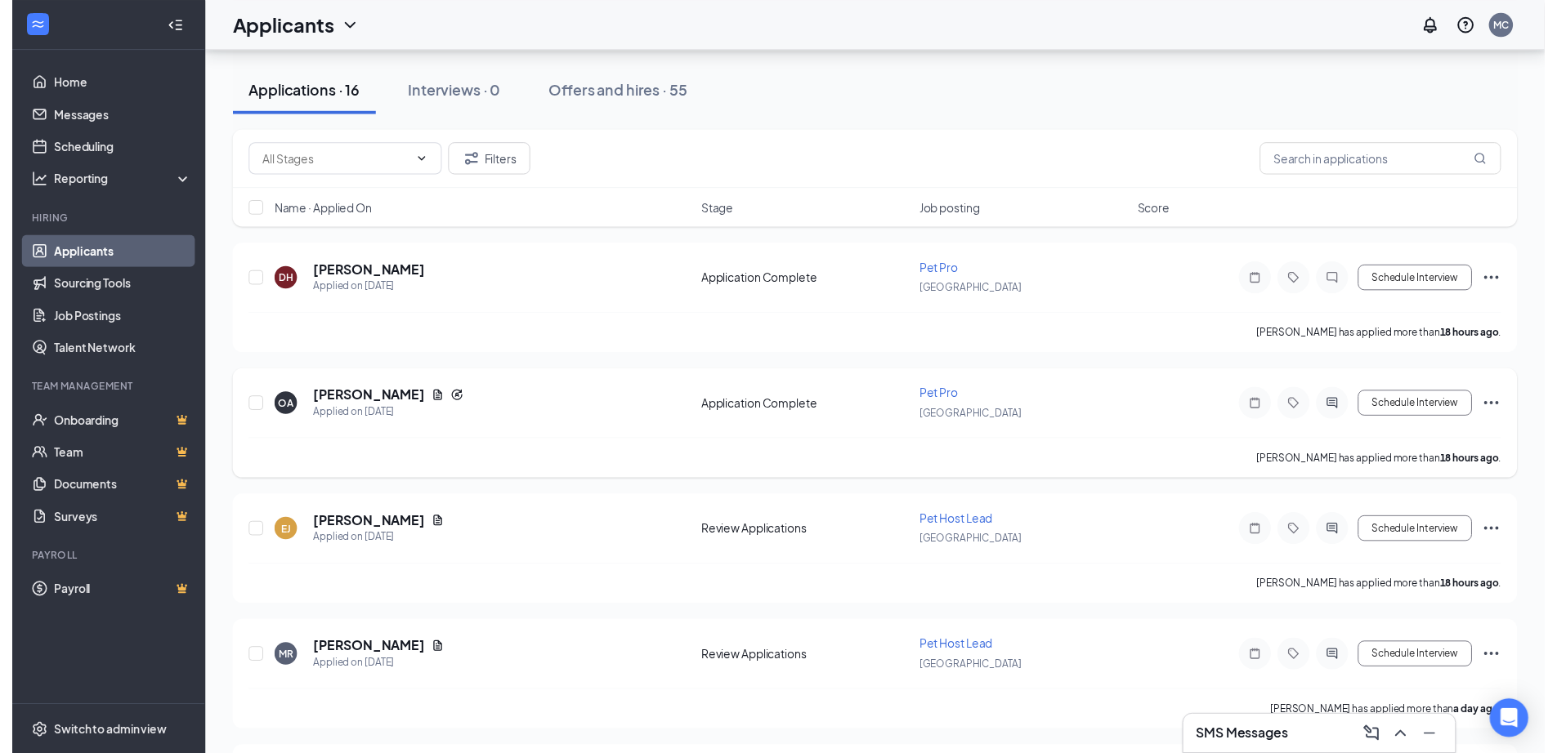
scroll to position [245, 0]
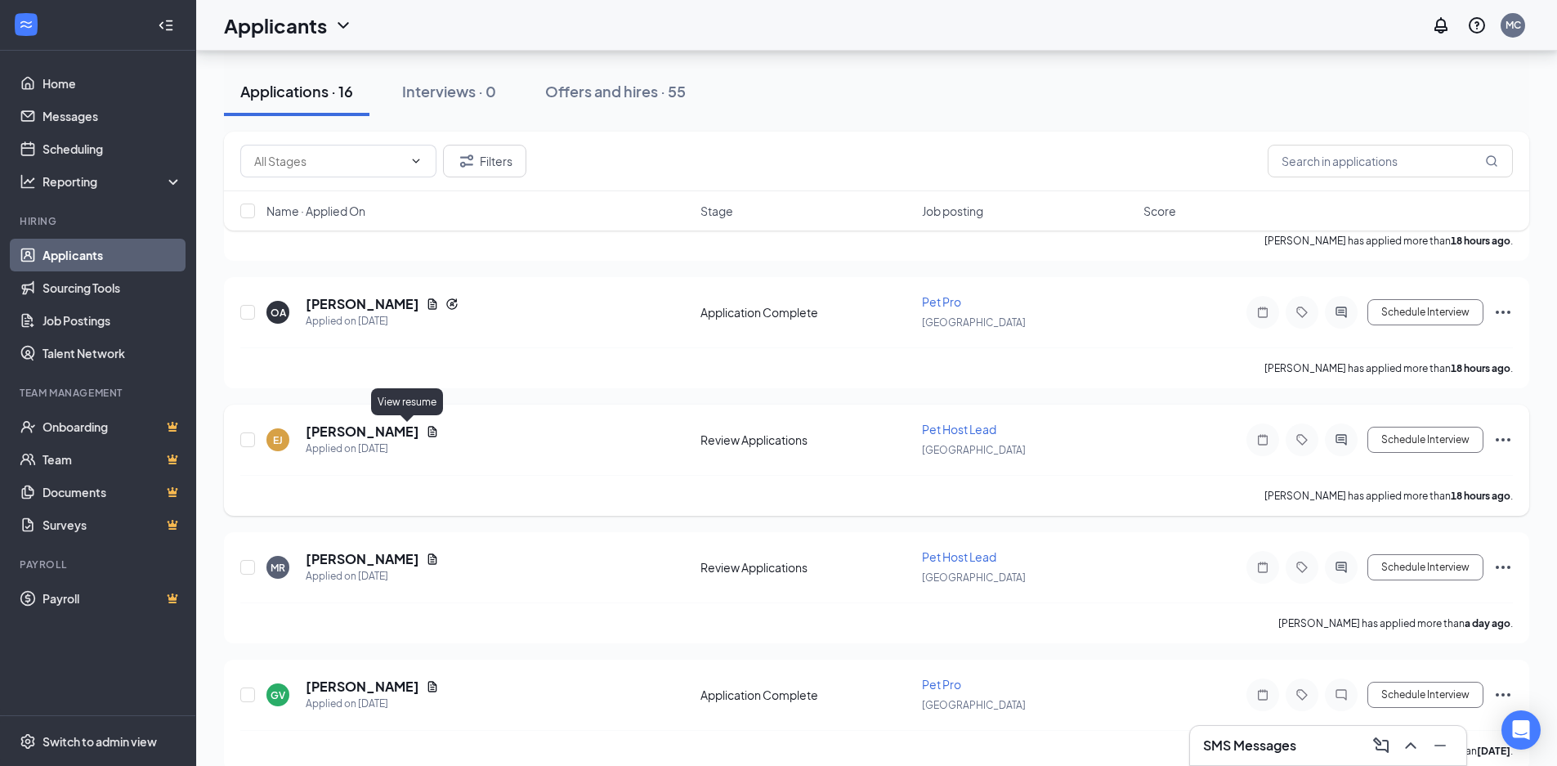
click at [426, 430] on icon "Document" at bounding box center [432, 431] width 13 height 13
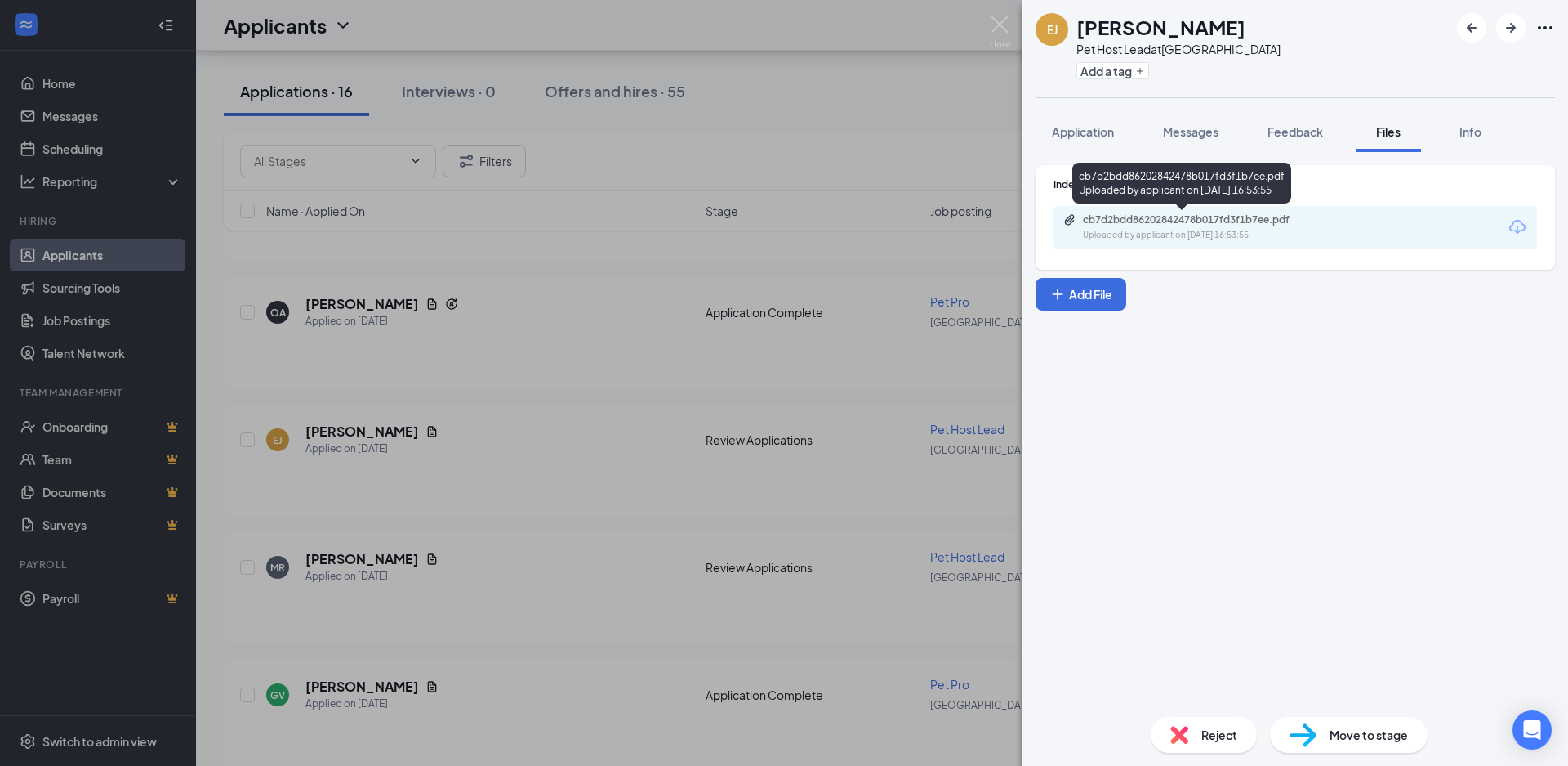
click at [1125, 230] on div "Uploaded by applicant on [DATE] 16:53:55" at bounding box center [1205, 235] width 245 height 13
click at [989, 9] on div "[PERSON_NAME] Pet Host Lead at [GEOGRAPHIC_DATA] Add a tag Application Messages…" at bounding box center [784, 383] width 1568 height 766
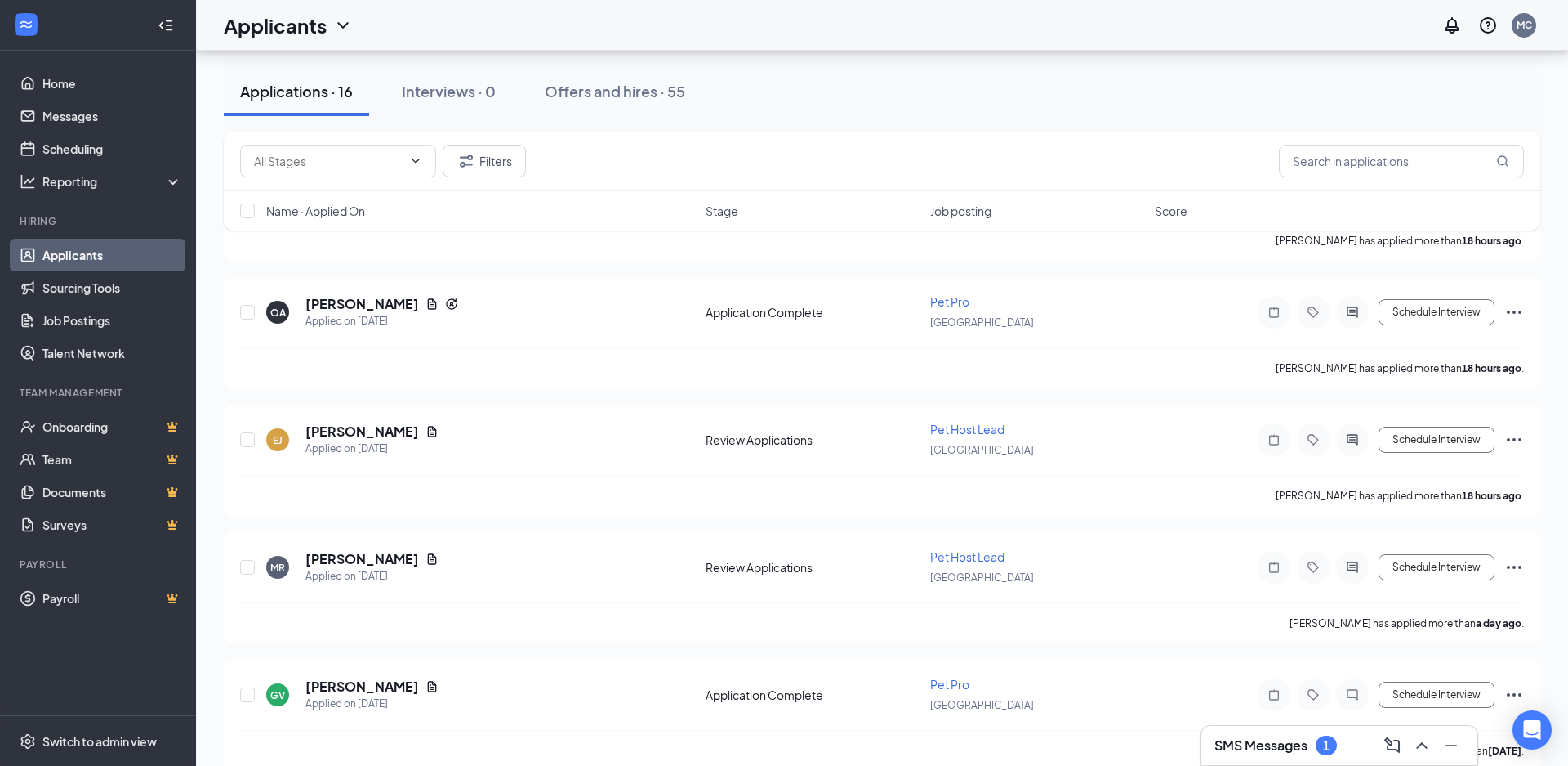
click at [993, 23] on div "Applicants MC" at bounding box center [881, 25] width 1372 height 51
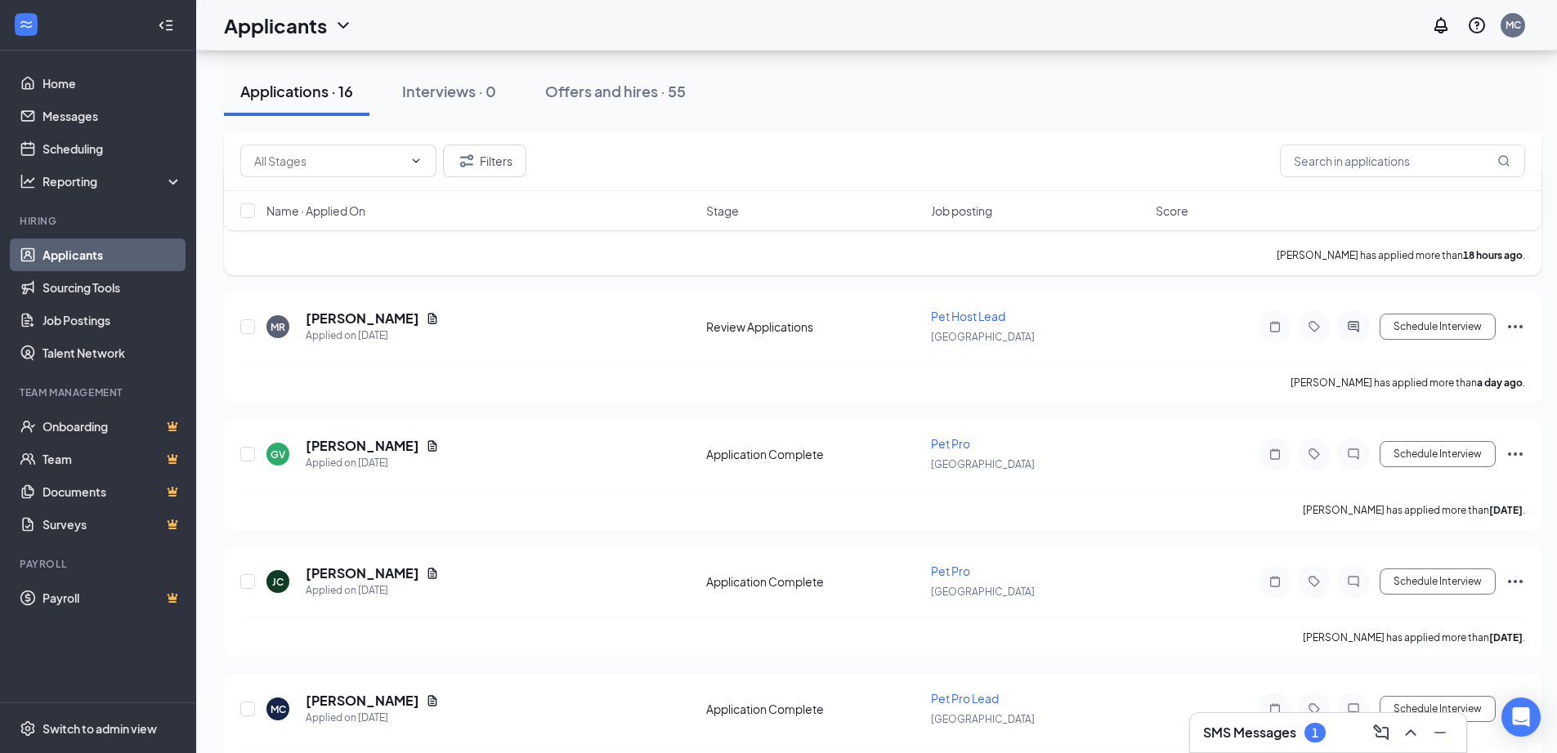
scroll to position [490, 0]
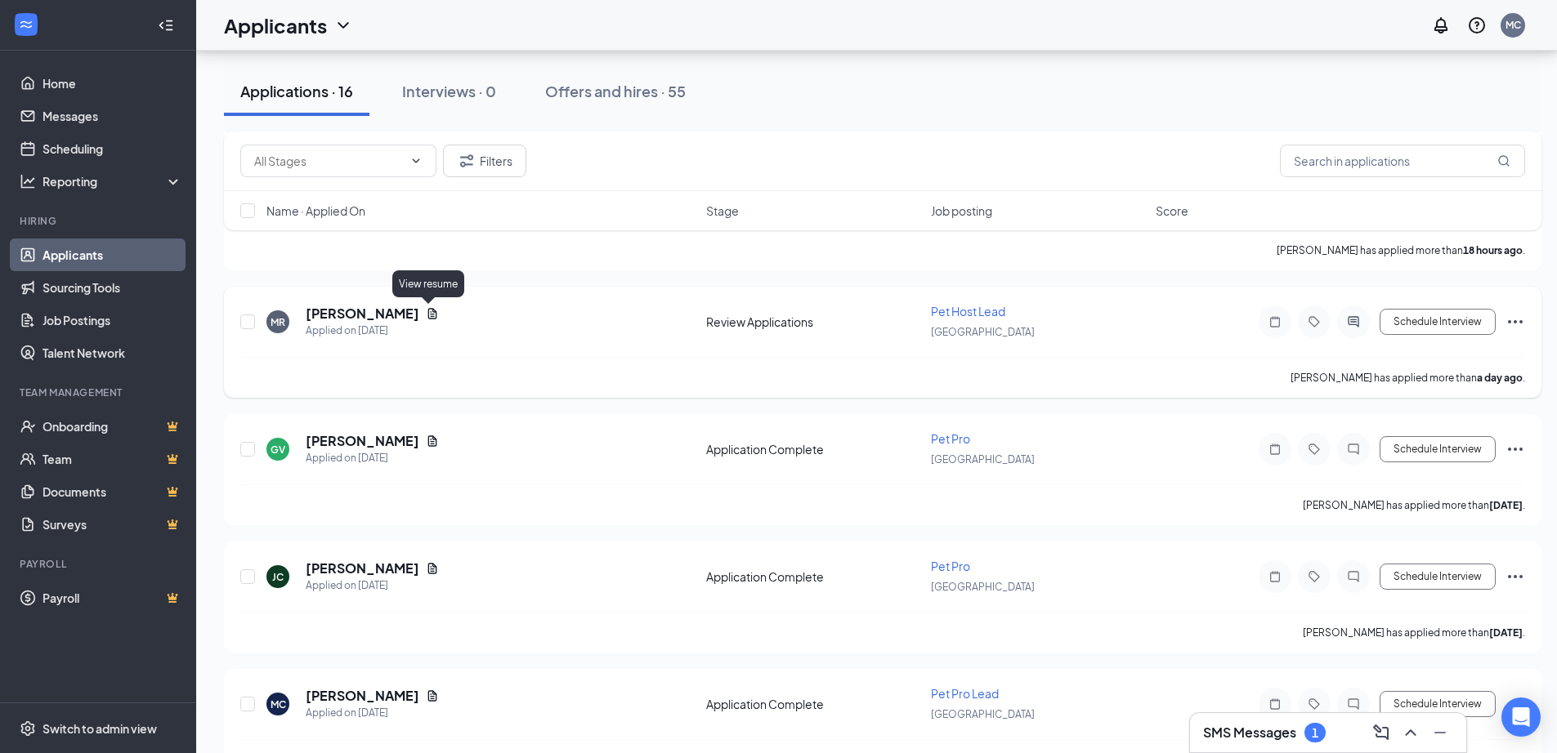
click at [427, 312] on icon "Document" at bounding box center [432, 313] width 13 height 13
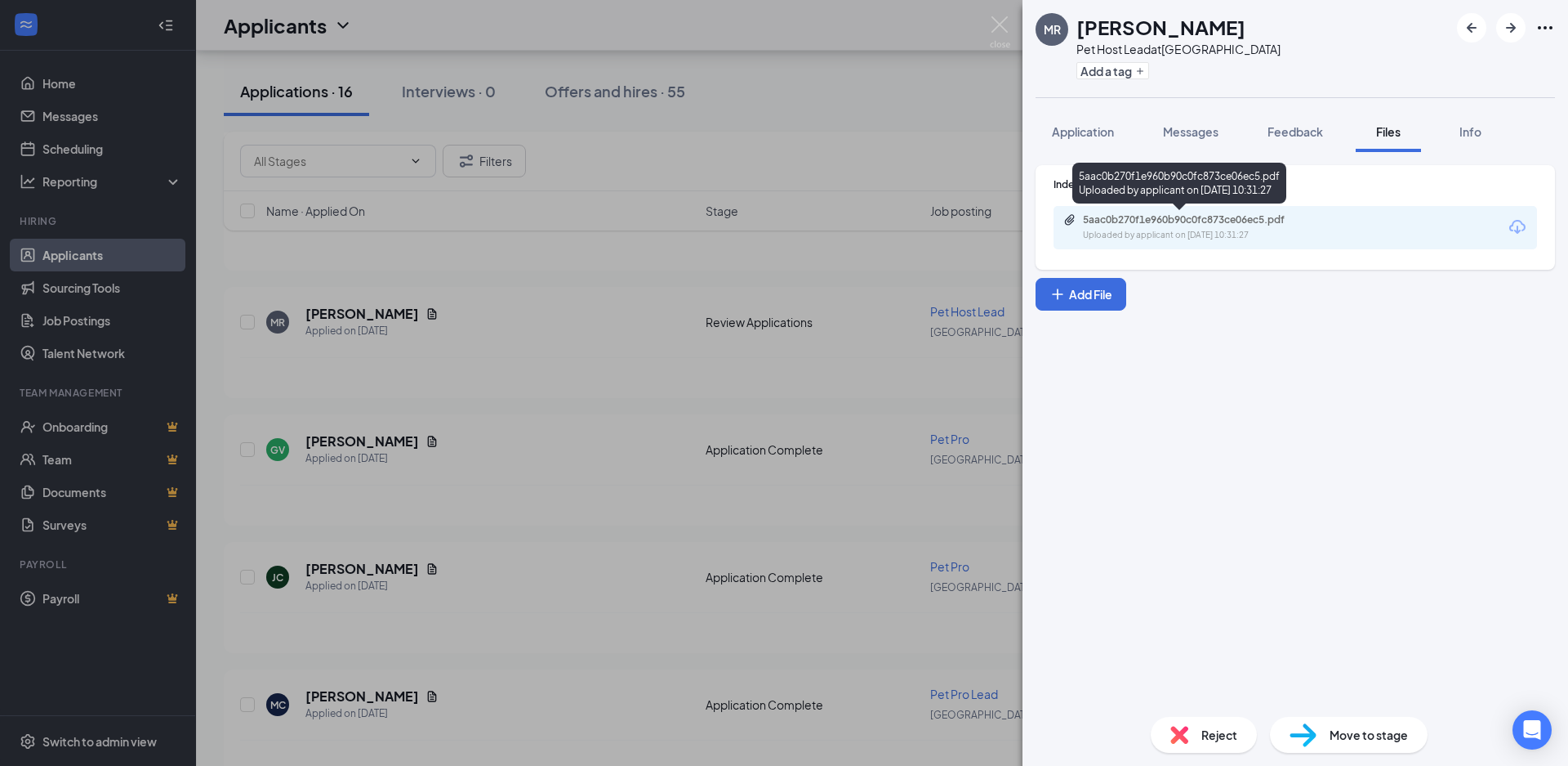
click at [1162, 235] on div "Uploaded by applicant on [DATE] 10:31:27" at bounding box center [1205, 235] width 245 height 13
click at [1003, 25] on img at bounding box center [999, 32] width 20 height 32
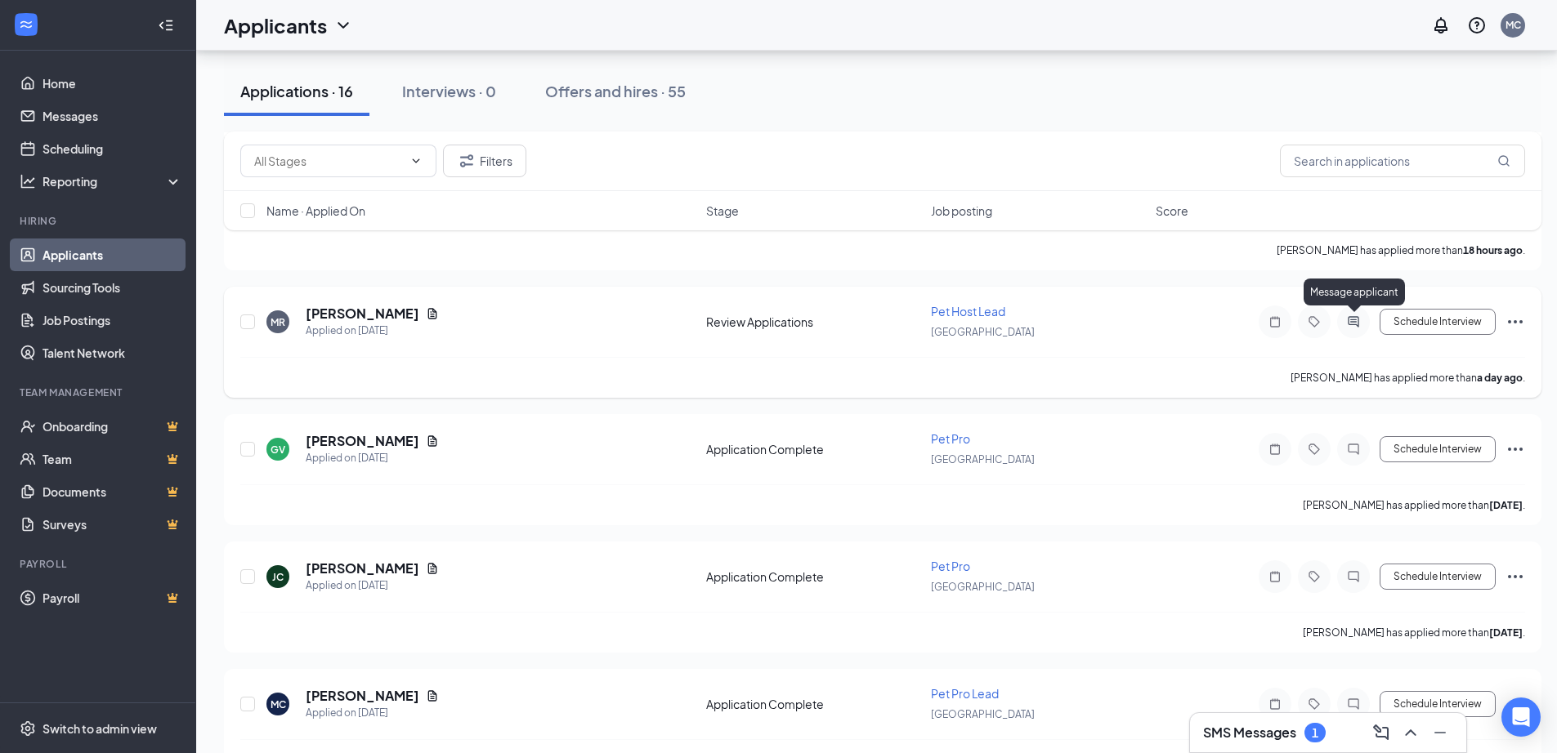
click at [1352, 324] on icon "ActiveChat" at bounding box center [1352, 321] width 11 height 11
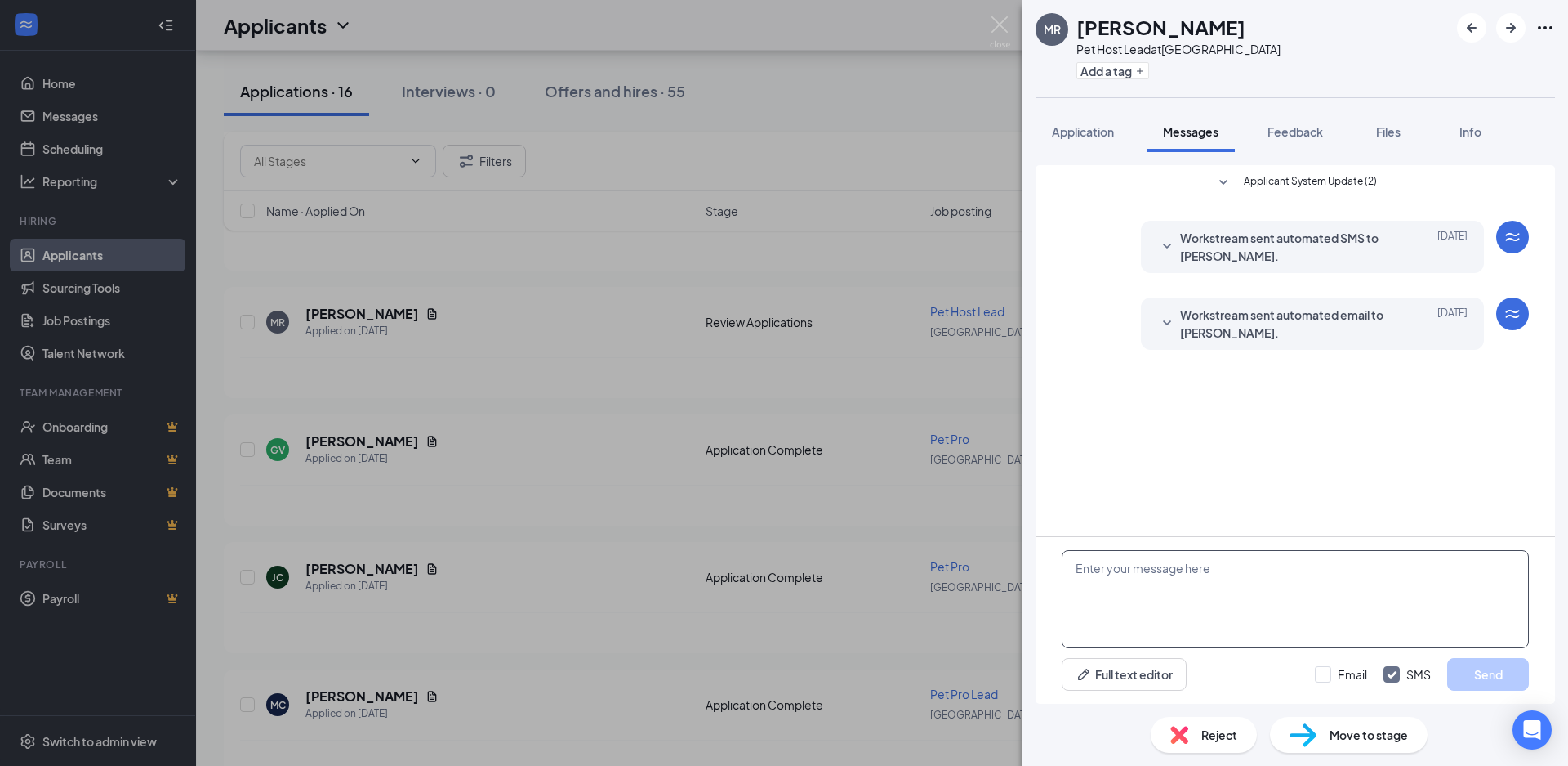
click at [1264, 583] on textarea at bounding box center [1294, 599] width 467 height 98
type textarea "Good afternoon would you be"
click at [992, 25] on img at bounding box center [999, 32] width 20 height 32
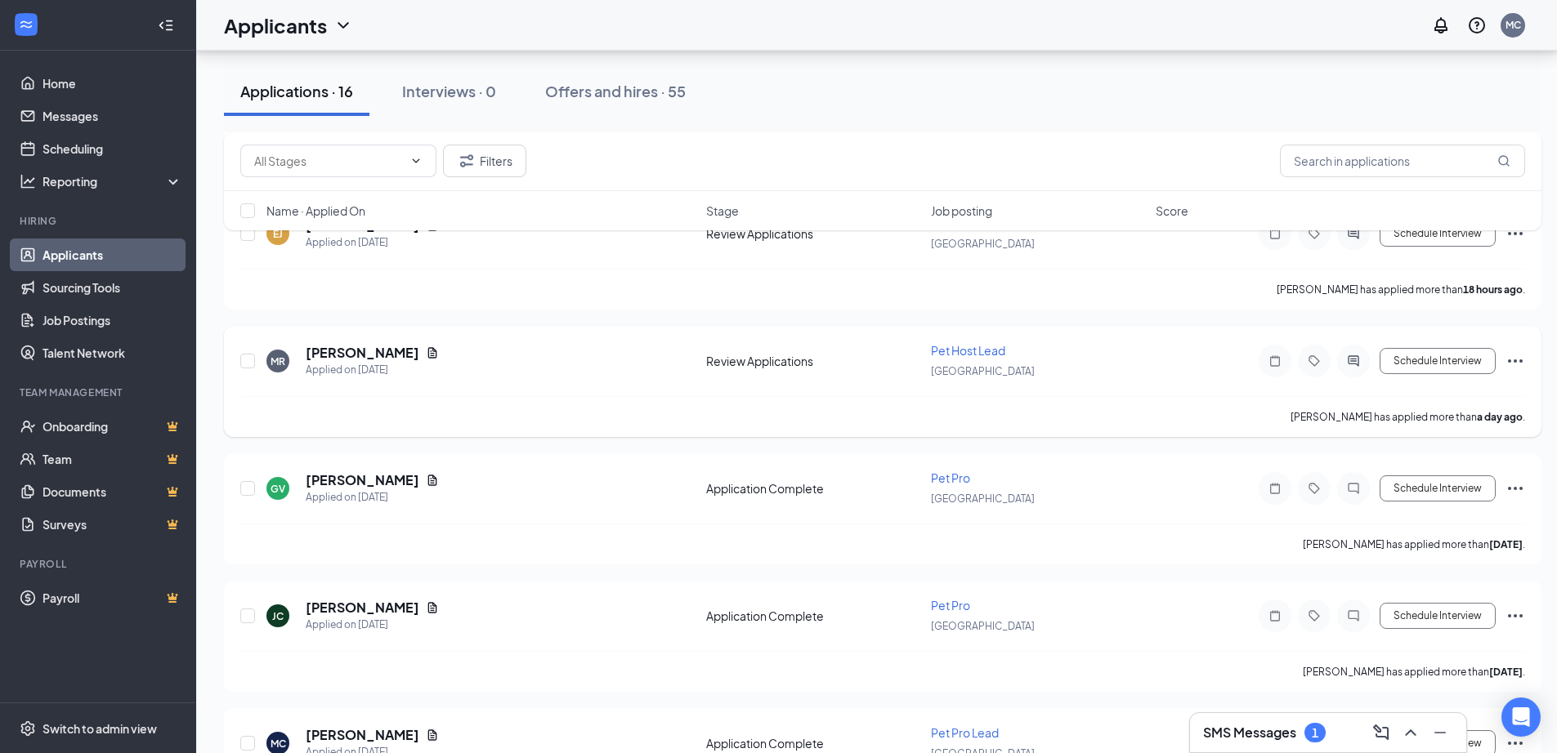
scroll to position [490, 0]
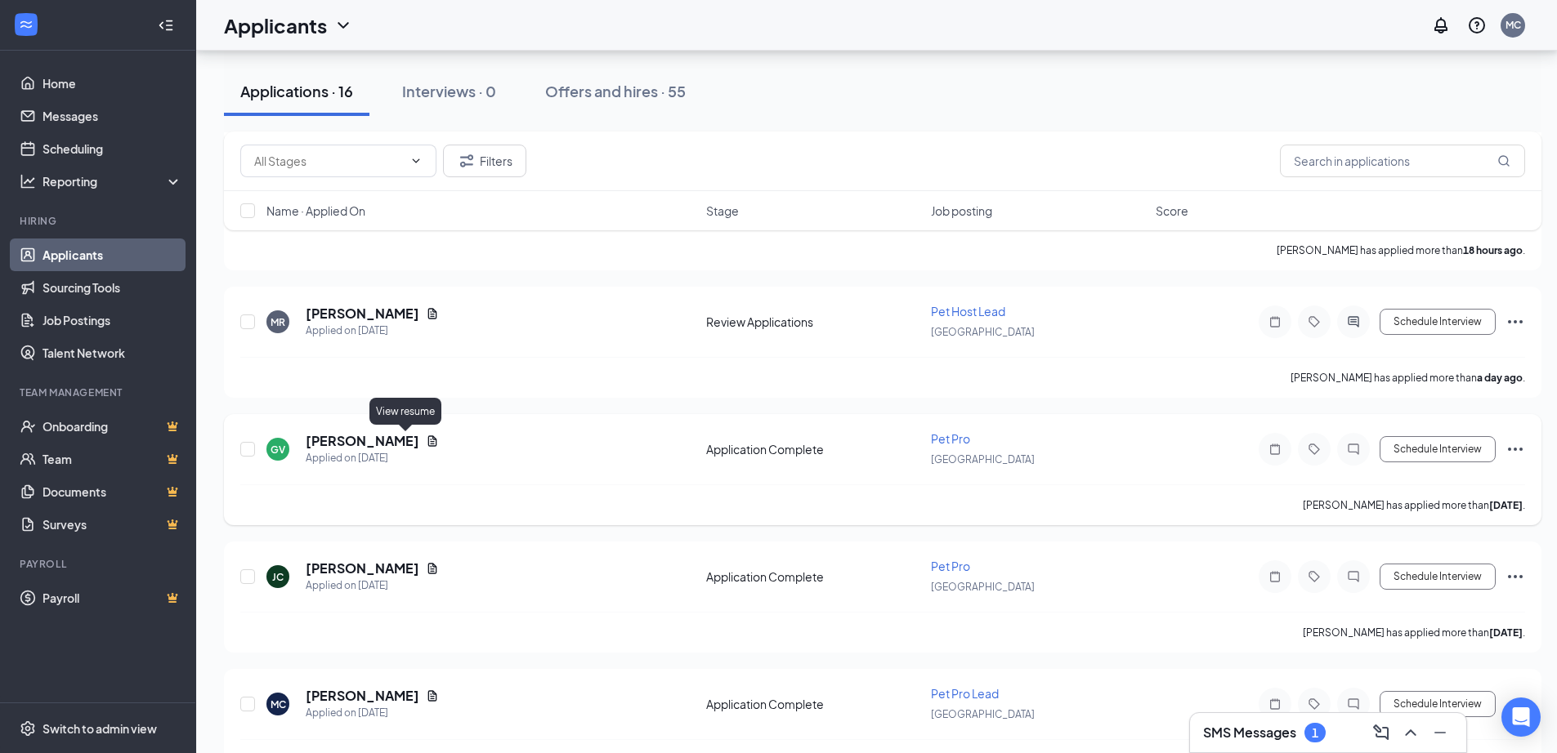
click at [428, 440] on icon "Document" at bounding box center [432, 441] width 9 height 11
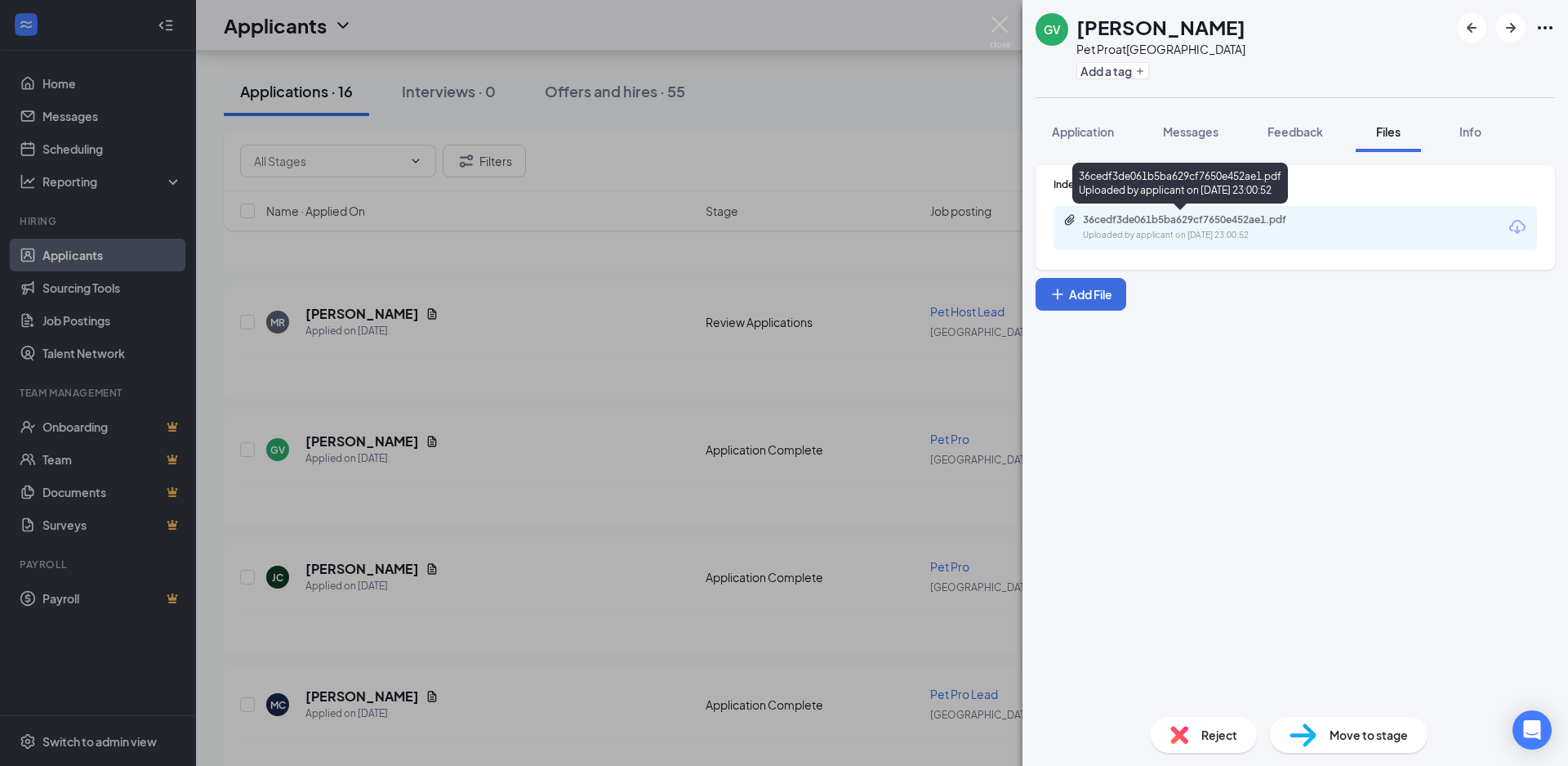
click at [1112, 223] on div "36cedf3de061b5ba629cf7650e452ae1.pdf" at bounding box center [1197, 219] width 229 height 13
drag, startPoint x: 995, startPoint y: 32, endPoint x: 960, endPoint y: 29, distance: 35.1
click at [995, 32] on img at bounding box center [999, 32] width 20 height 32
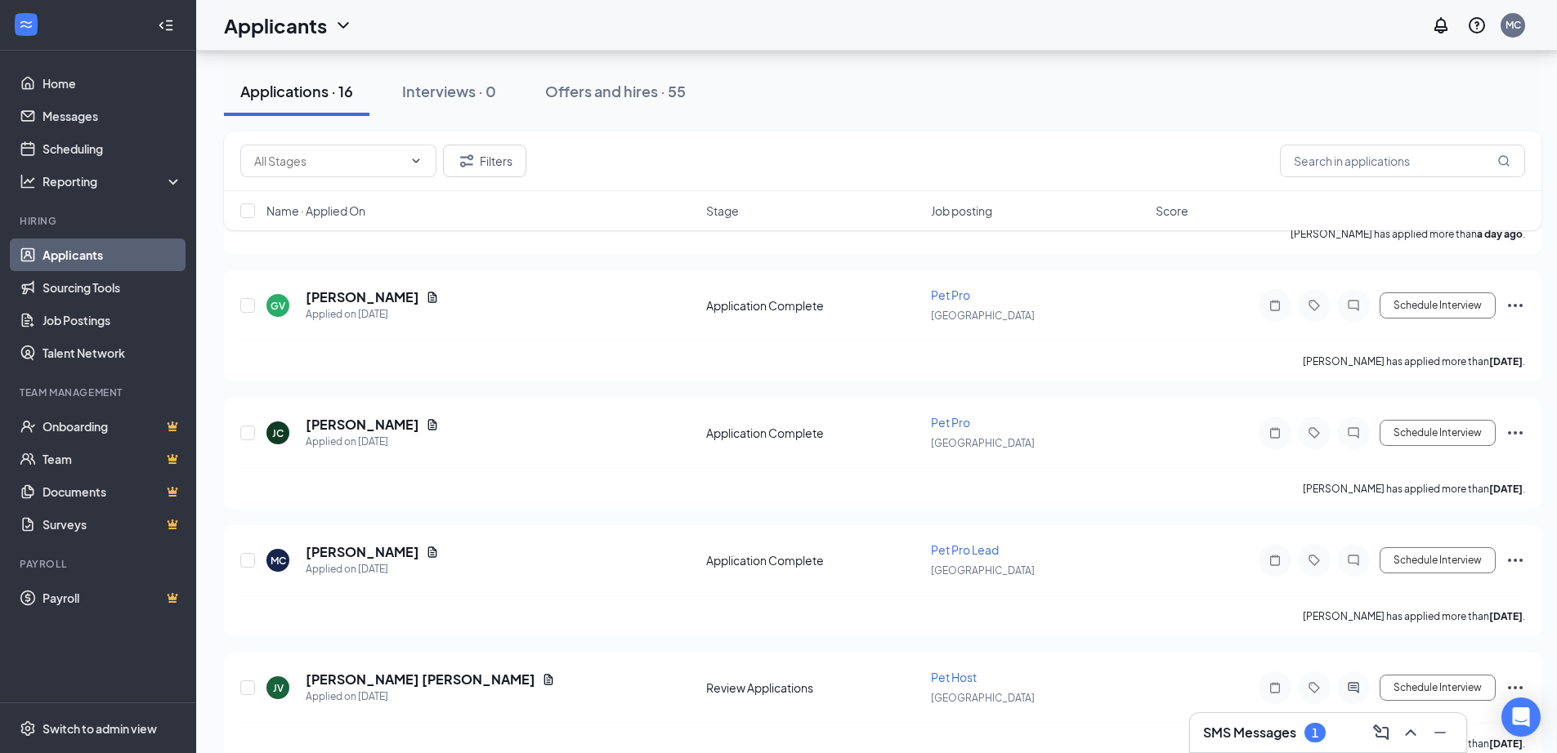
scroll to position [654, 0]
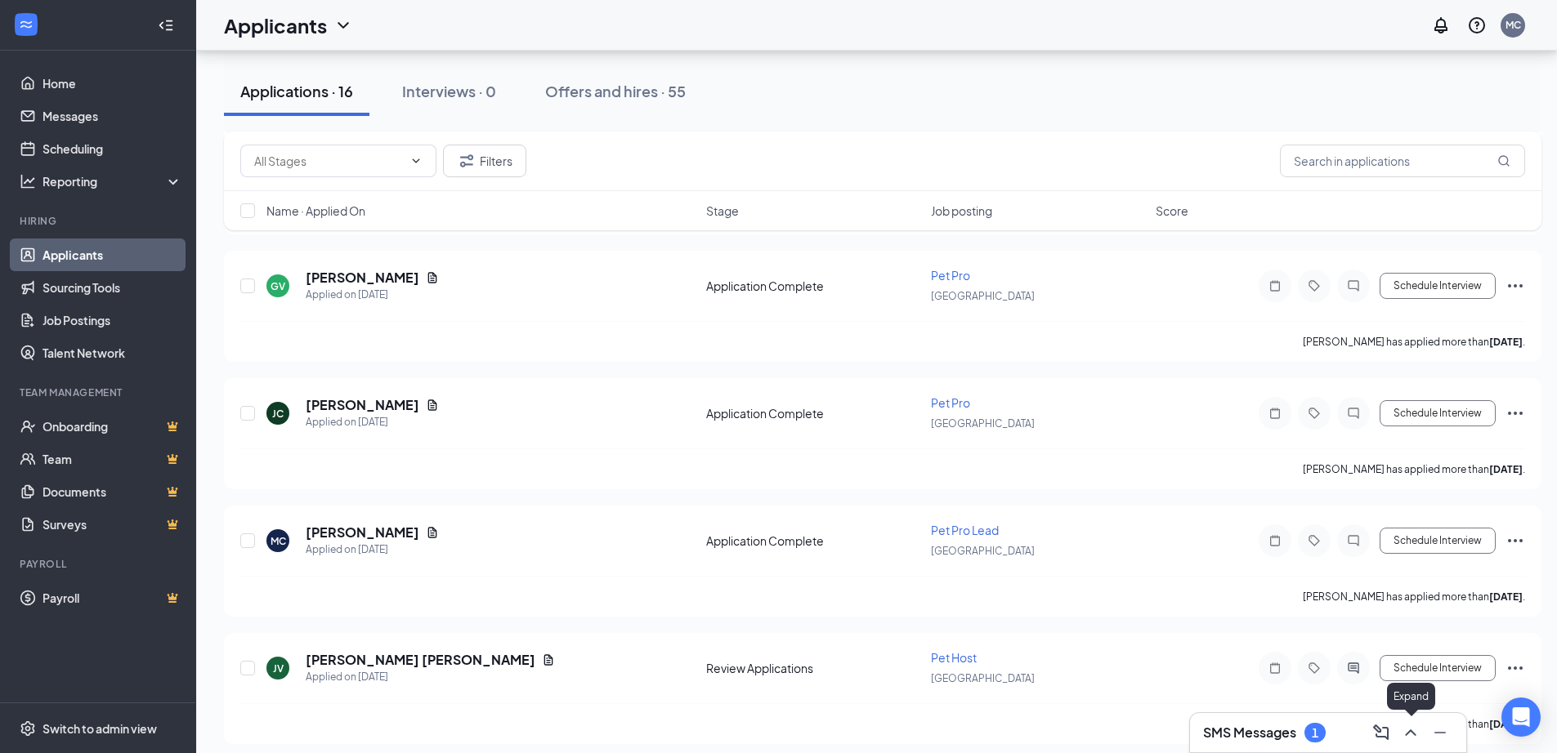
click at [1411, 733] on icon "ChevronUp" at bounding box center [1411, 733] width 20 height 20
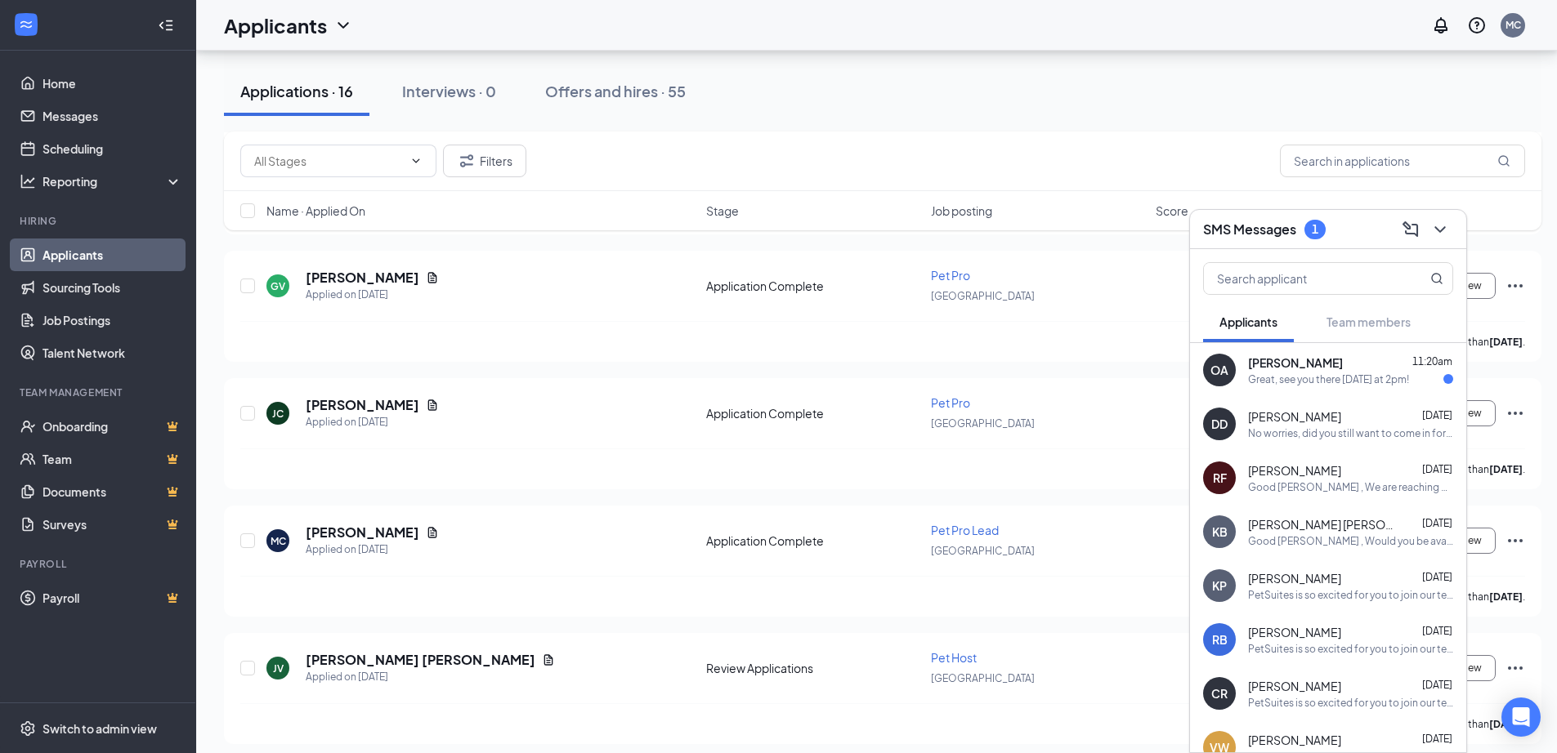
click at [1338, 382] on div "Great, see you there [DATE] at 2pm!" at bounding box center [1328, 380] width 161 height 14
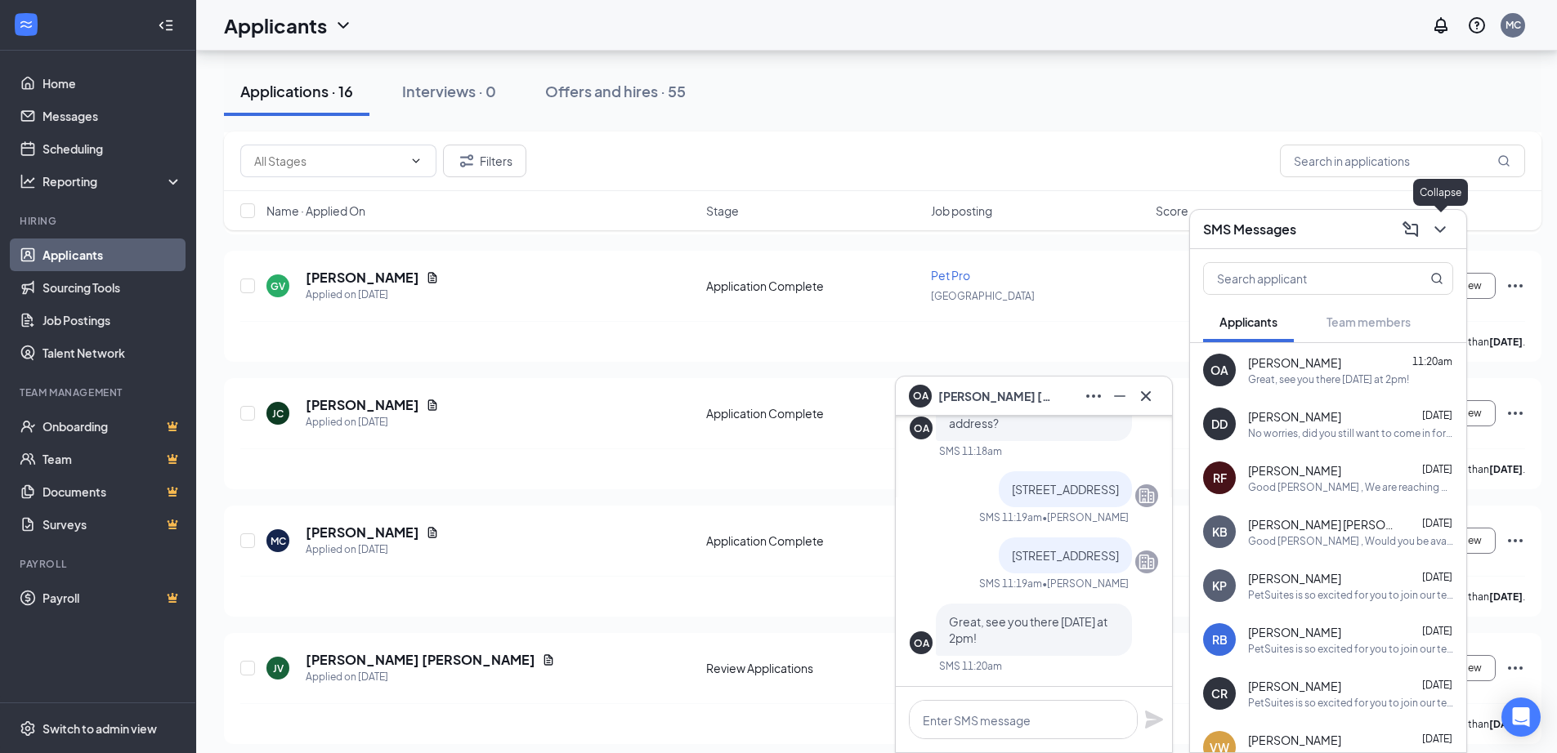
click at [1441, 238] on icon "ChevronDown" at bounding box center [1440, 230] width 20 height 20
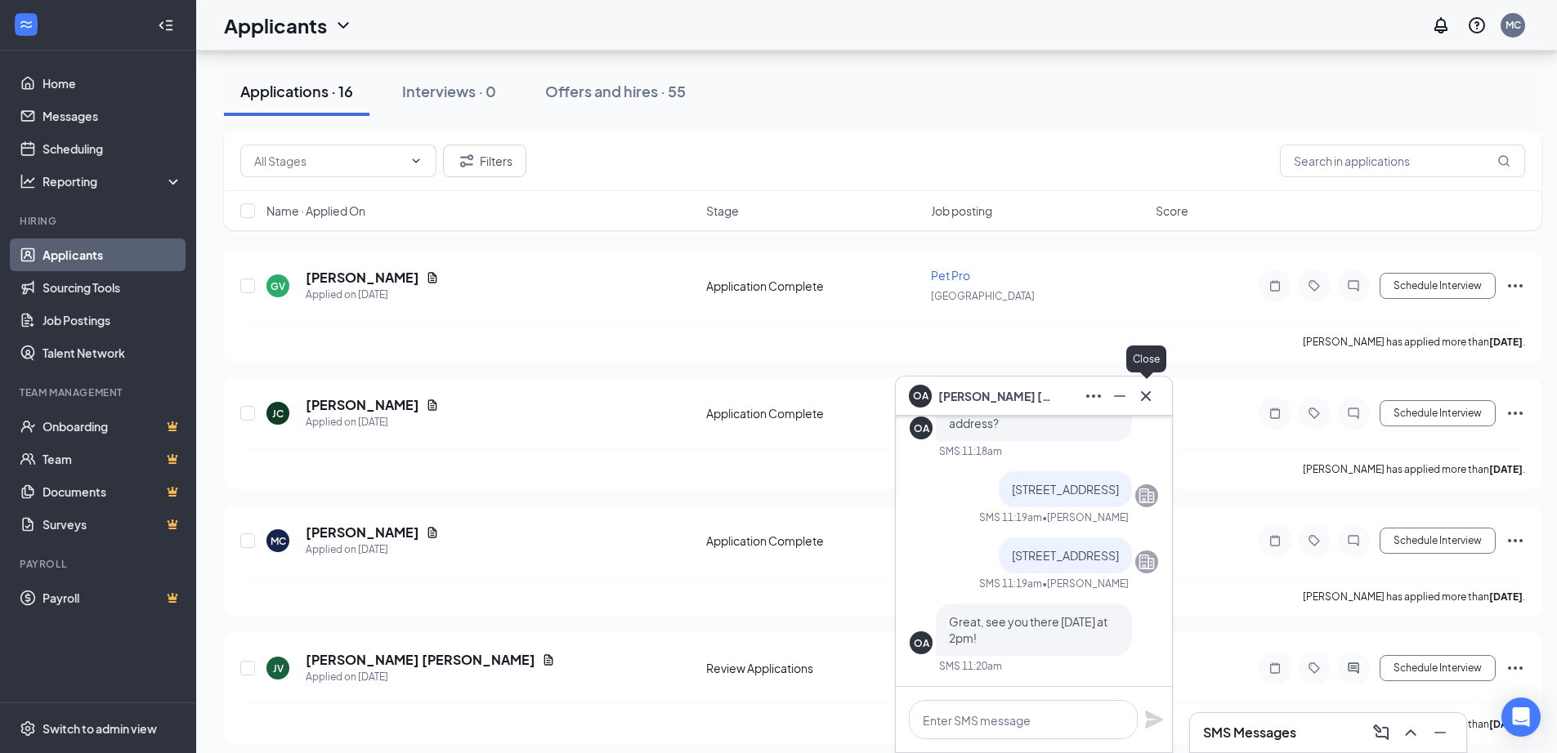
click at [1157, 394] on button at bounding box center [1146, 396] width 26 height 26
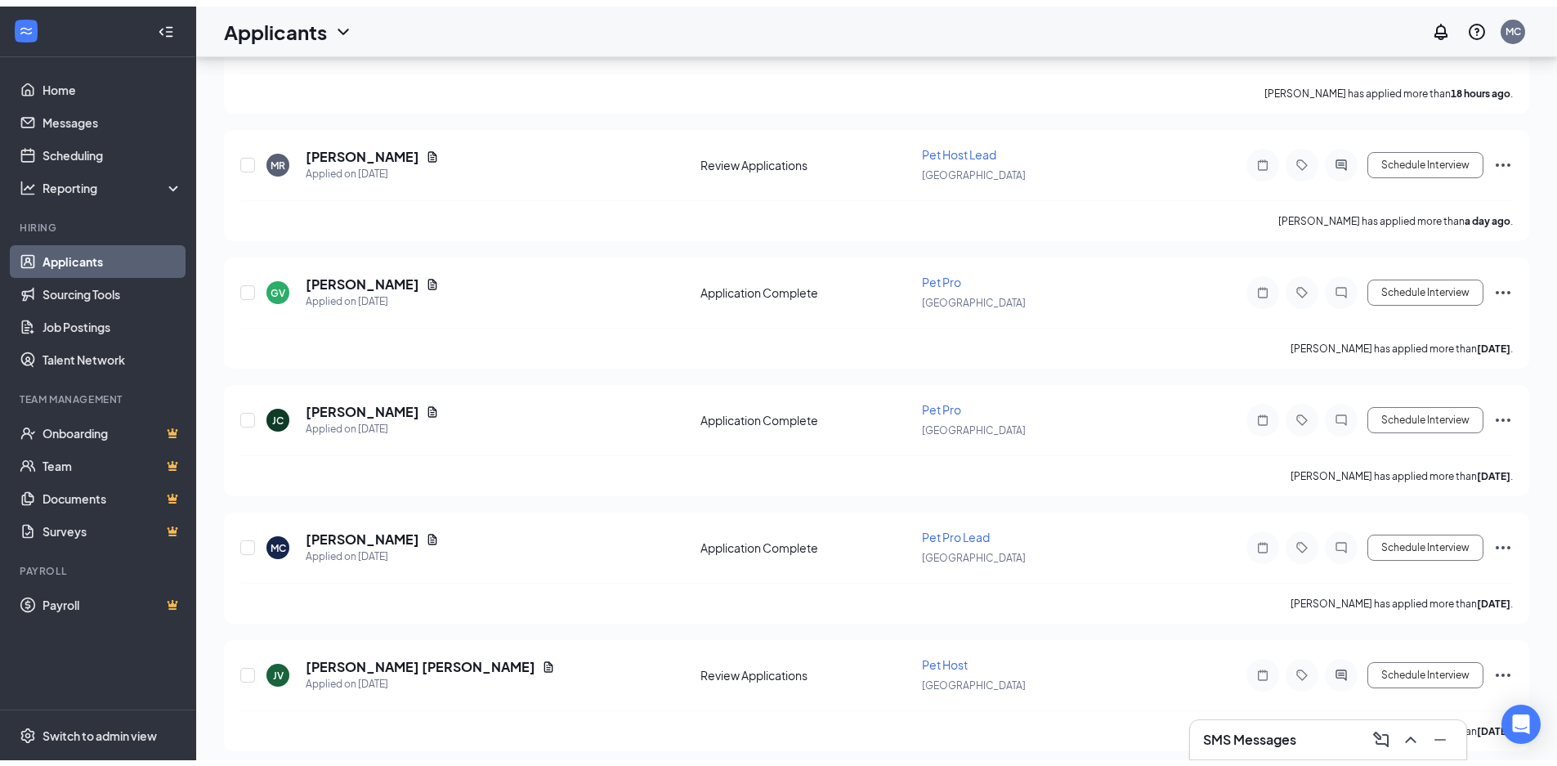
scroll to position [94, 0]
